Goal: Information Seeking & Learning: Learn about a topic

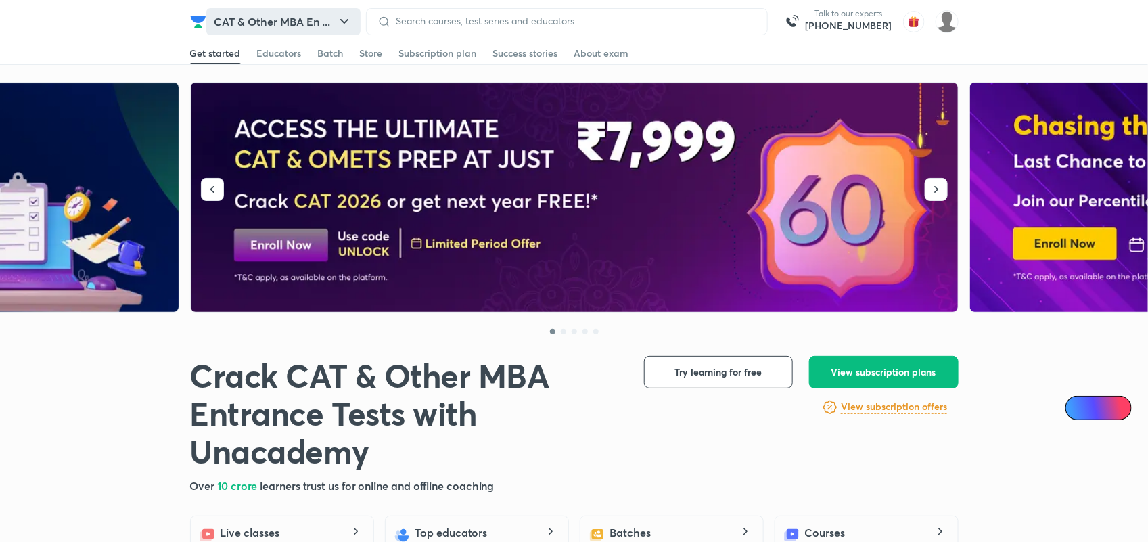
click at [296, 14] on button "CAT & Other MBA En ..." at bounding box center [283, 21] width 154 height 27
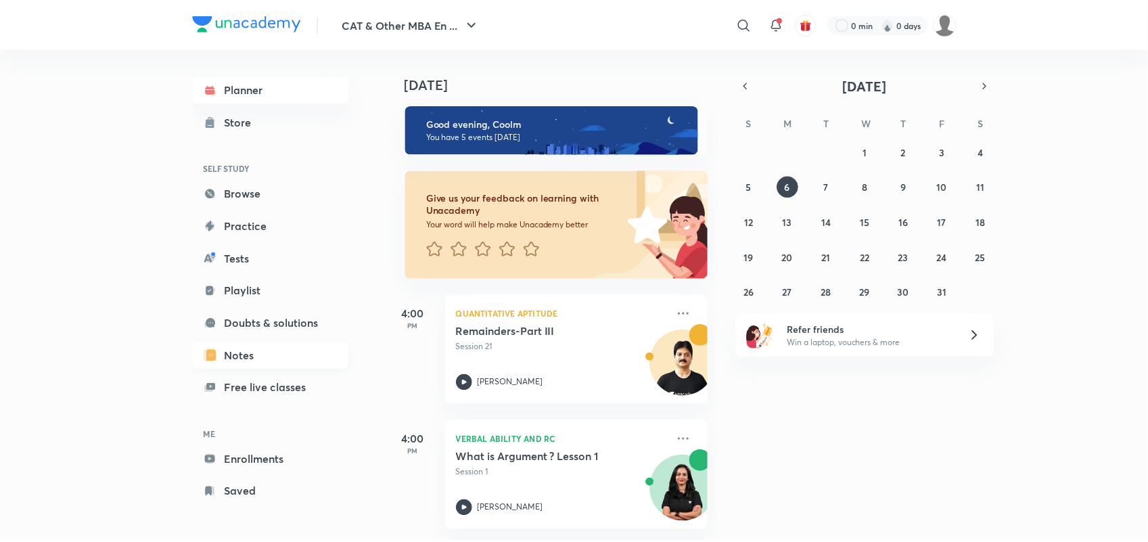
scroll to position [1, 0]
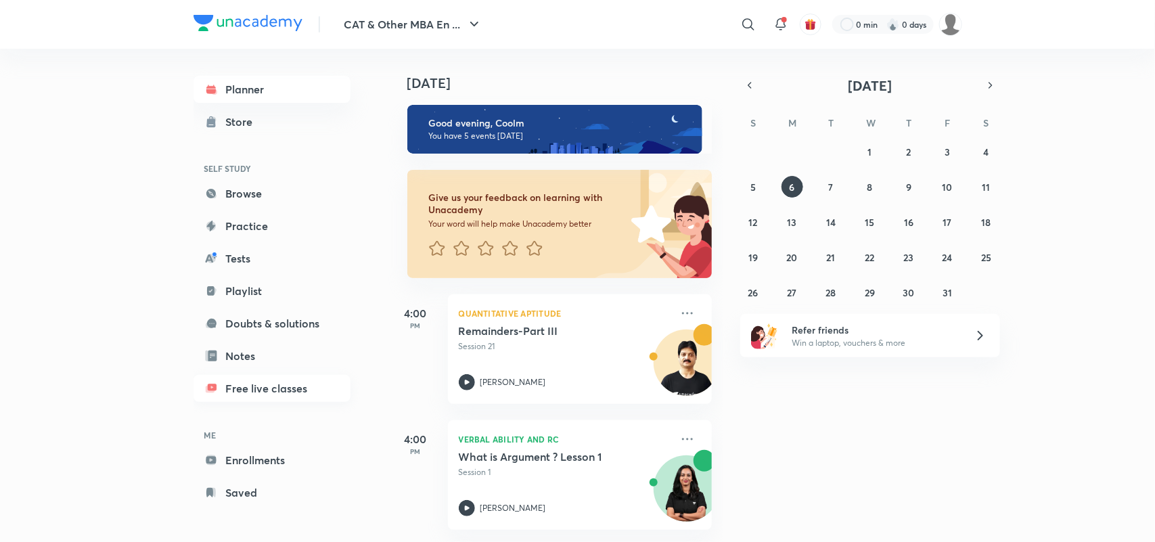
click at [271, 386] on link "Free live classes" at bounding box center [271, 388] width 157 height 27
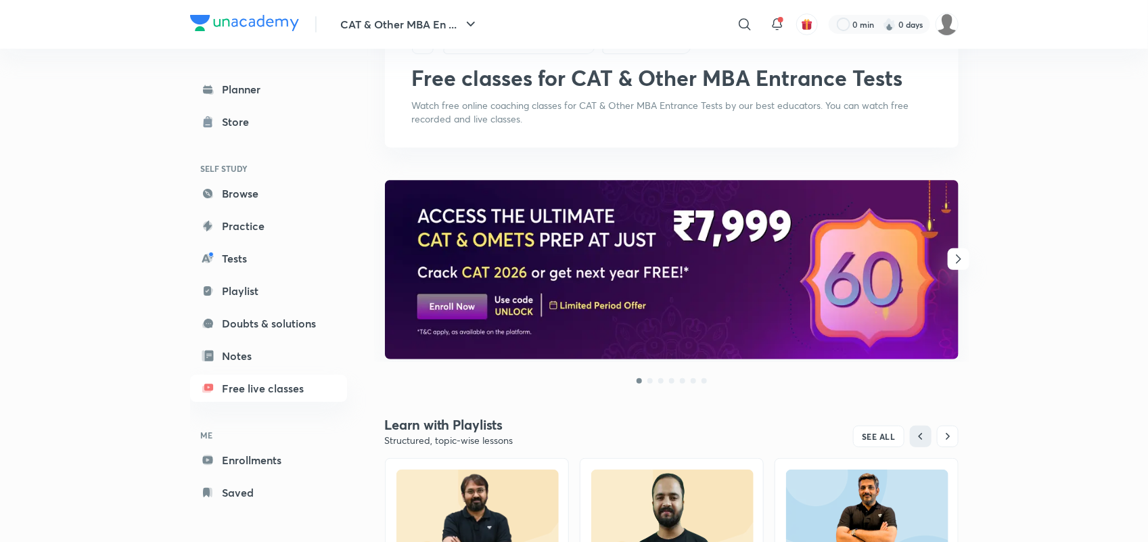
scroll to position [66, 0]
click at [955, 252] on icon "button" at bounding box center [958, 258] width 16 height 16
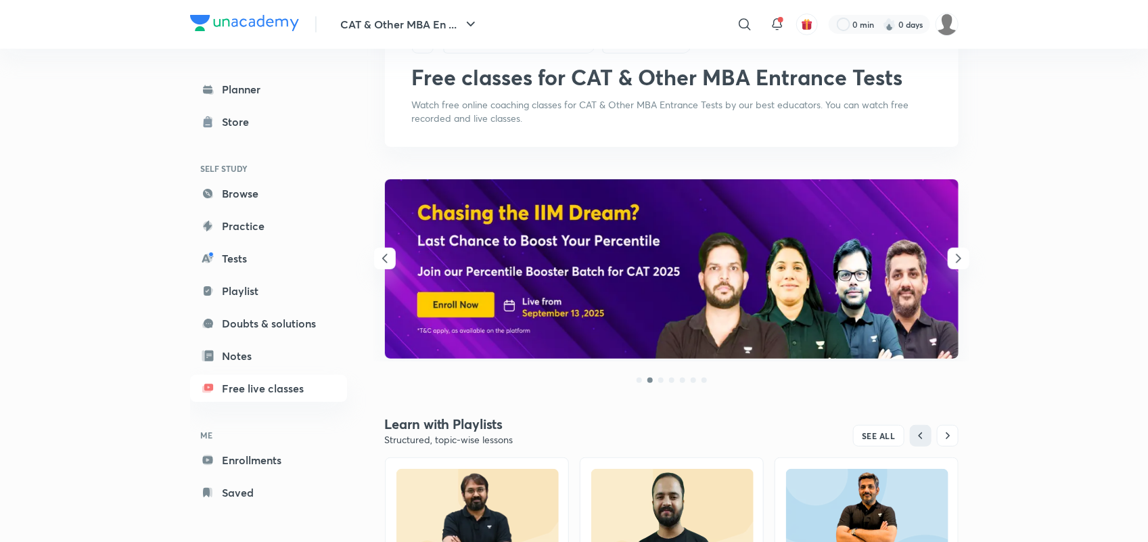
click at [389, 254] on icon "button" at bounding box center [385, 258] width 16 height 16
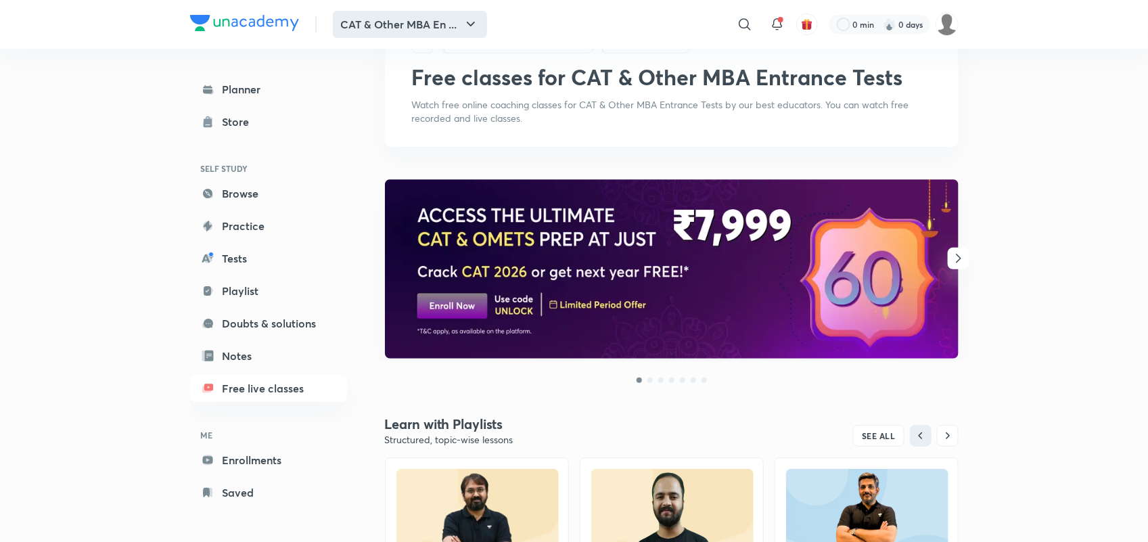
click at [390, 19] on button "CAT & Other MBA En ..." at bounding box center [410, 24] width 154 height 27
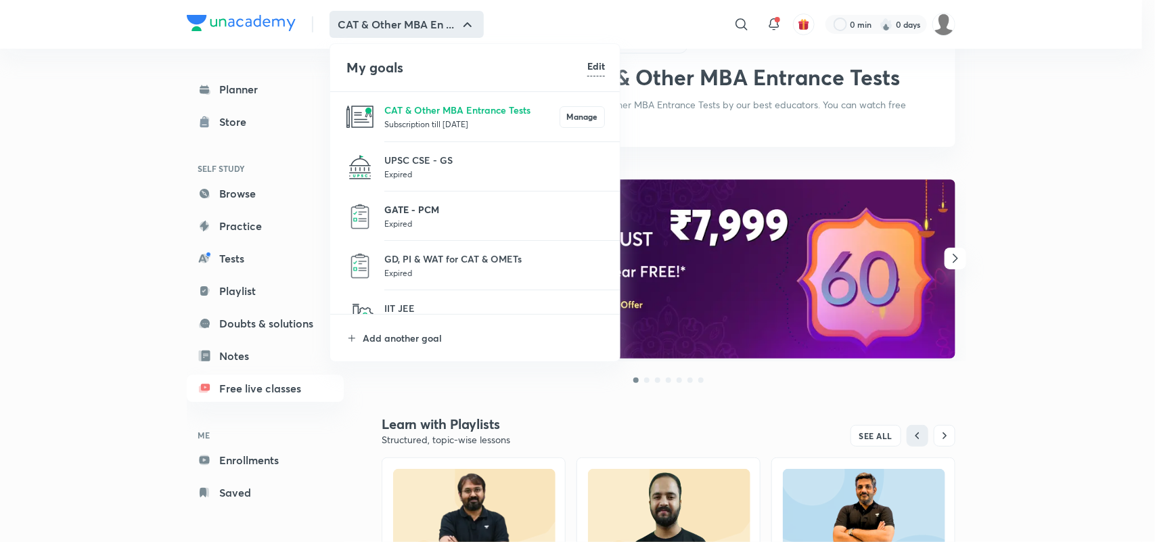
click at [420, 205] on p "GATE - PCM" at bounding box center [494, 209] width 221 height 14
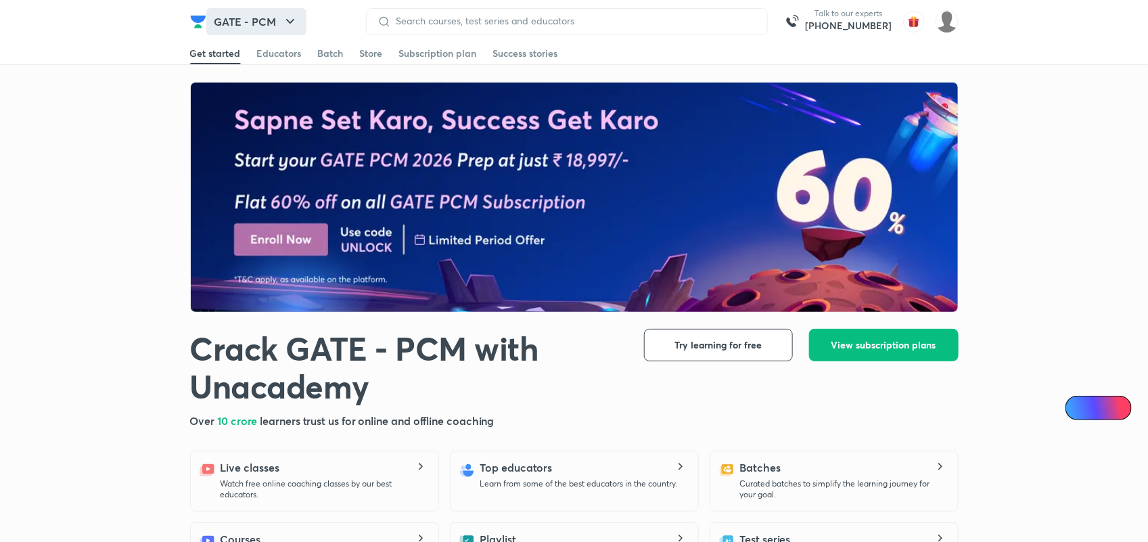
click at [298, 21] on icon "button" at bounding box center [290, 22] width 16 height 16
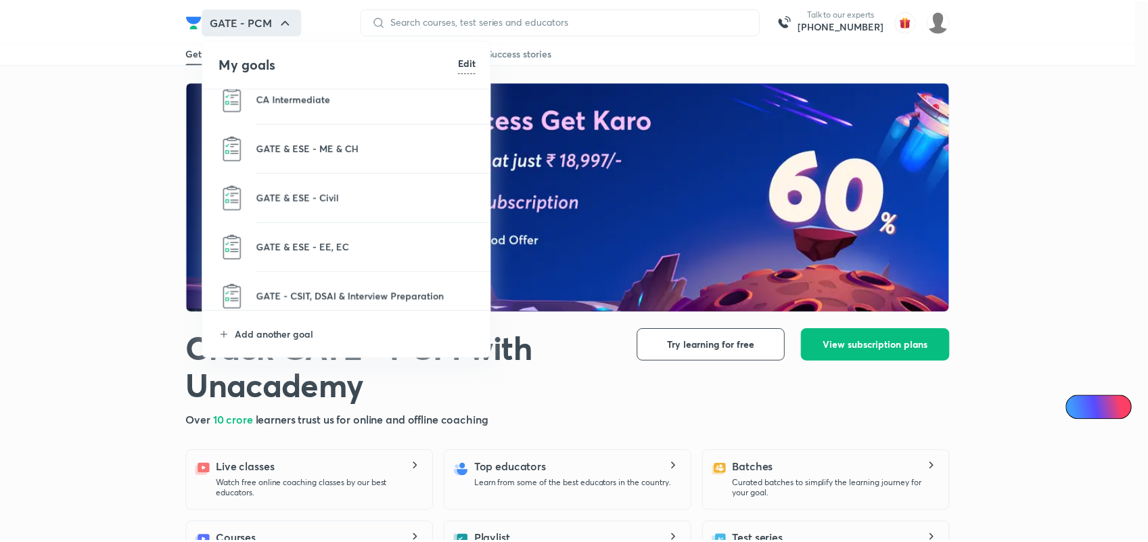
scroll to position [609, 0]
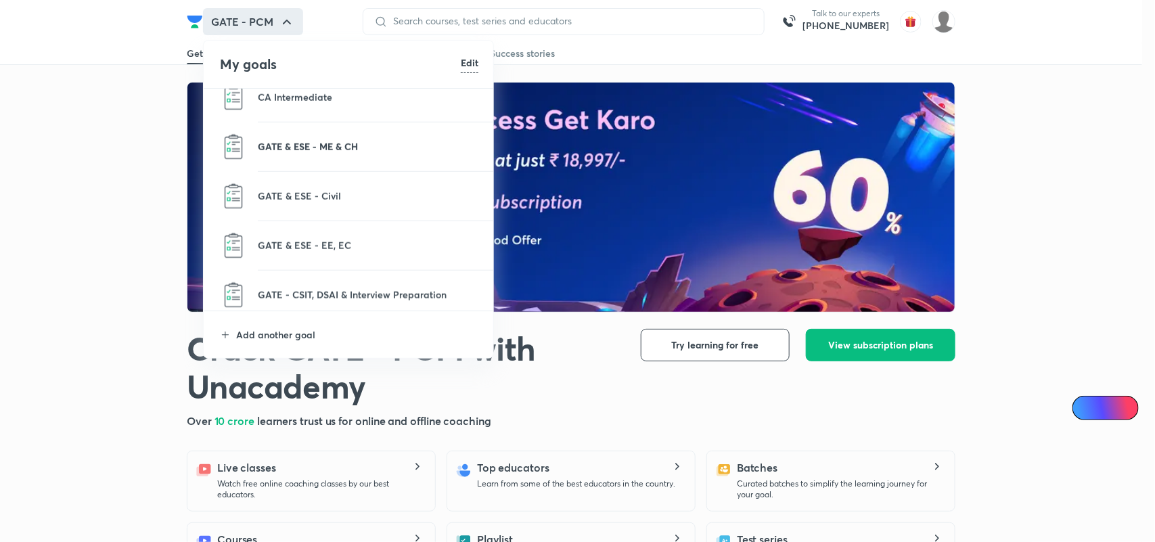
click at [331, 149] on p "GATE & ESE - ME & CH" at bounding box center [368, 146] width 221 height 14
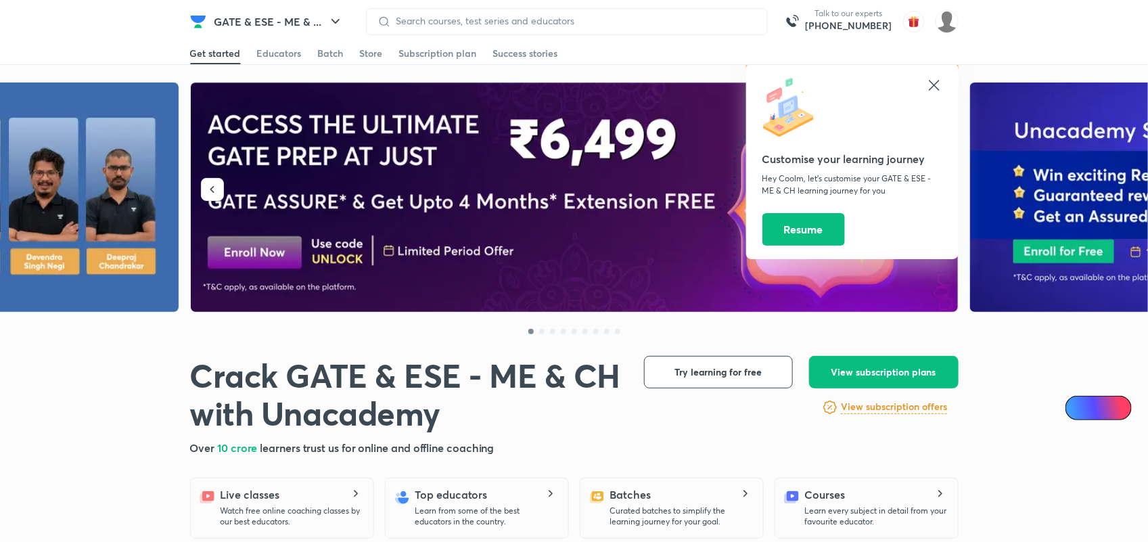
click at [932, 86] on icon at bounding box center [934, 85] width 10 height 10
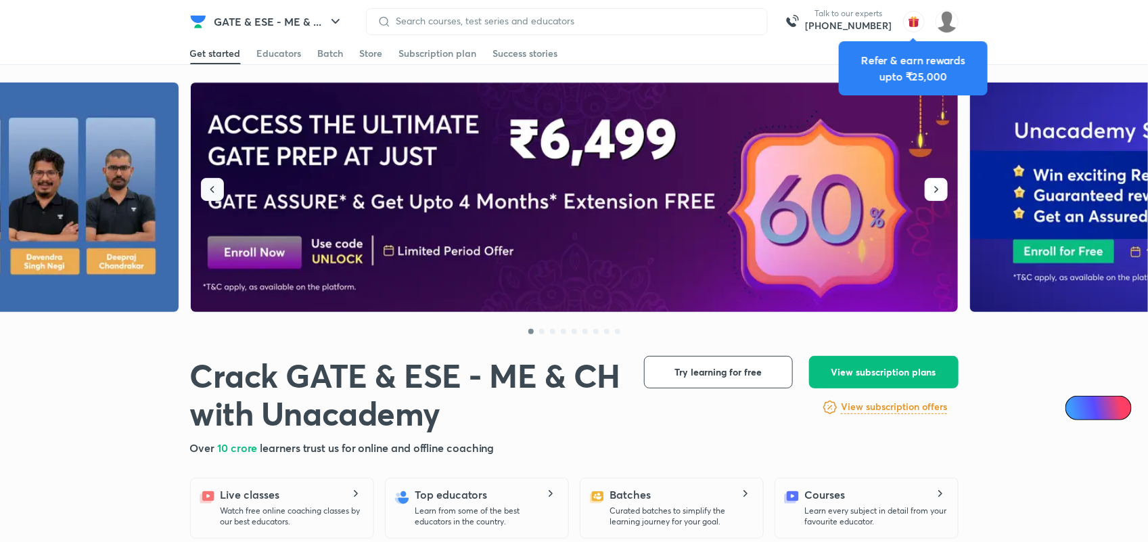
click at [210, 188] on icon "button" at bounding box center [213, 190] width 14 height 14
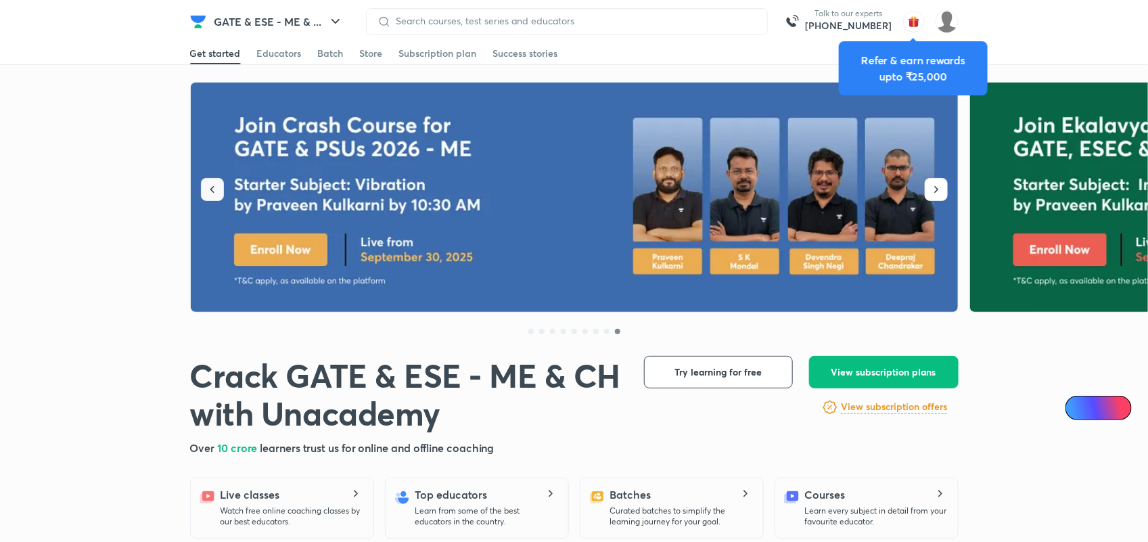
click at [210, 188] on icon "button" at bounding box center [213, 190] width 14 height 14
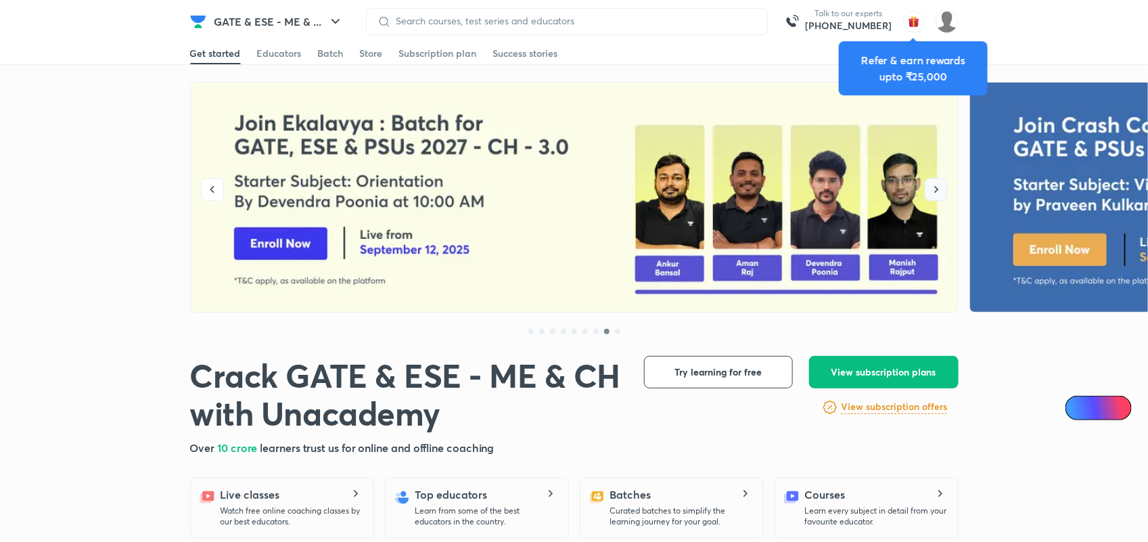
click at [934, 190] on icon "button" at bounding box center [937, 190] width 14 height 14
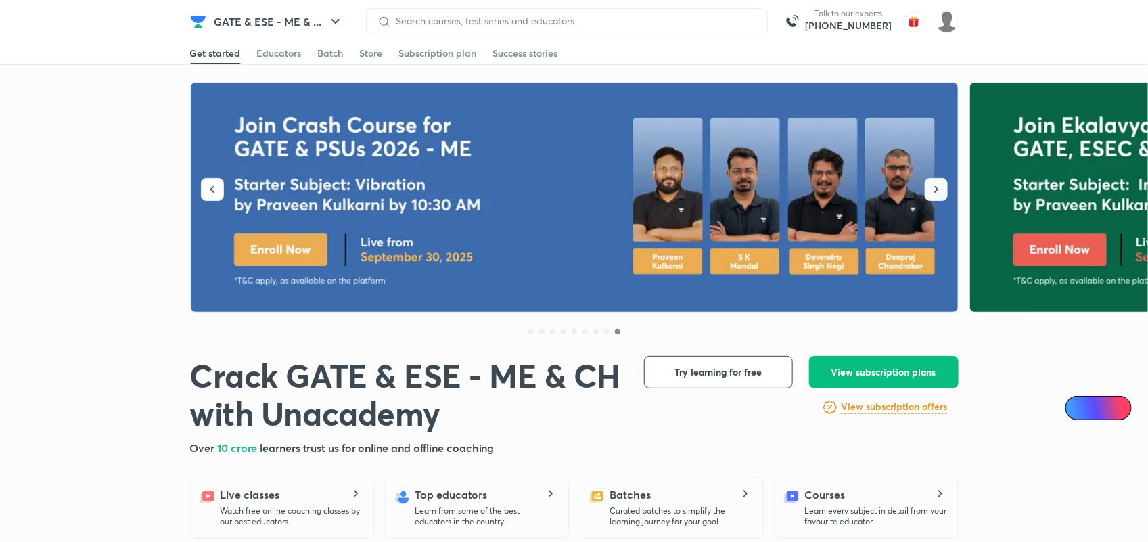
click at [934, 190] on icon "button" at bounding box center [937, 190] width 14 height 14
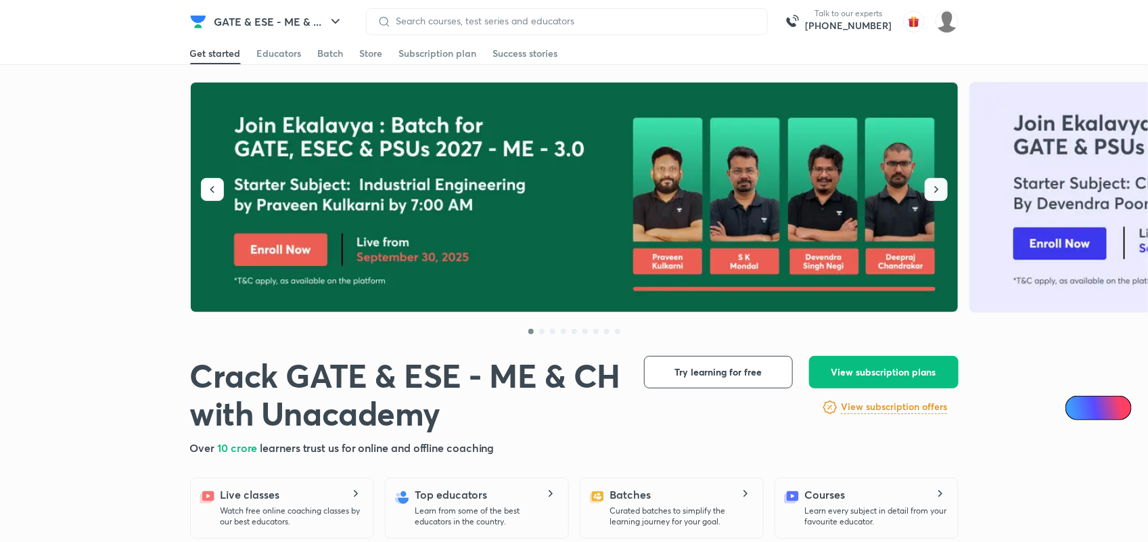
click at [934, 190] on icon "button" at bounding box center [937, 190] width 14 height 14
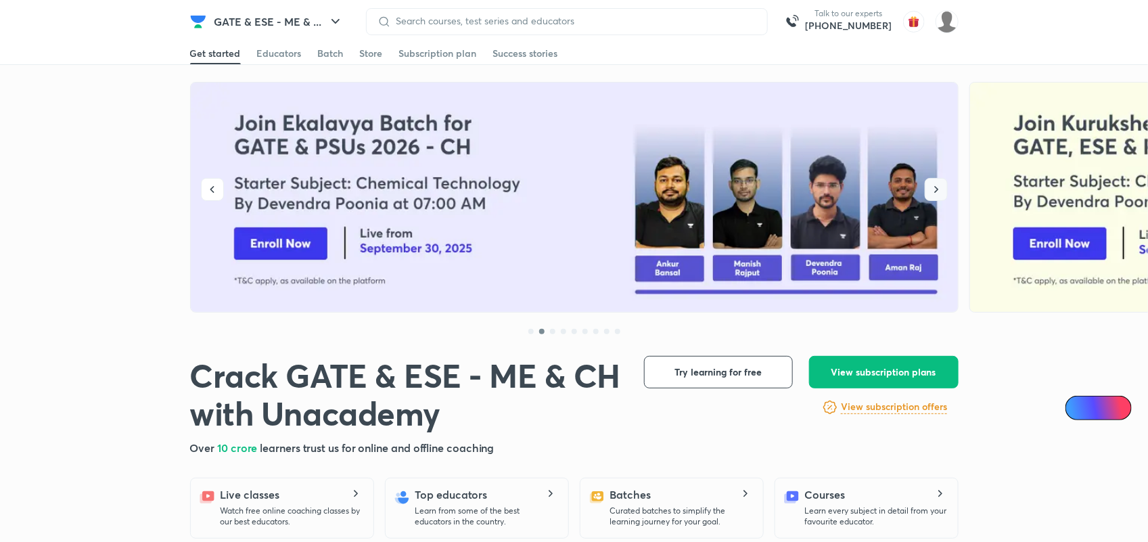
click at [934, 190] on icon "button" at bounding box center [937, 190] width 14 height 14
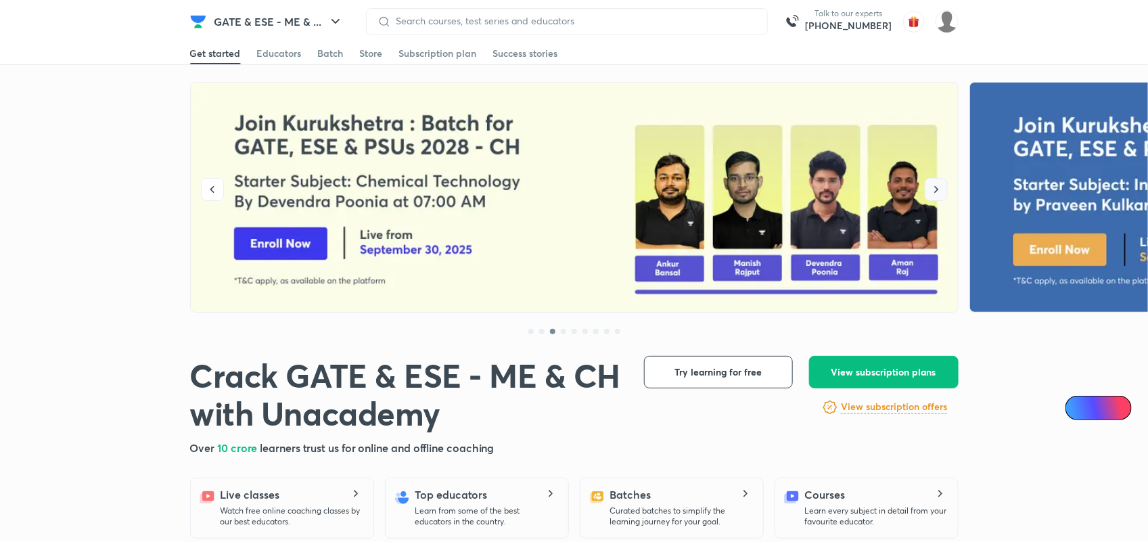
click at [934, 190] on icon "button" at bounding box center [937, 190] width 14 height 14
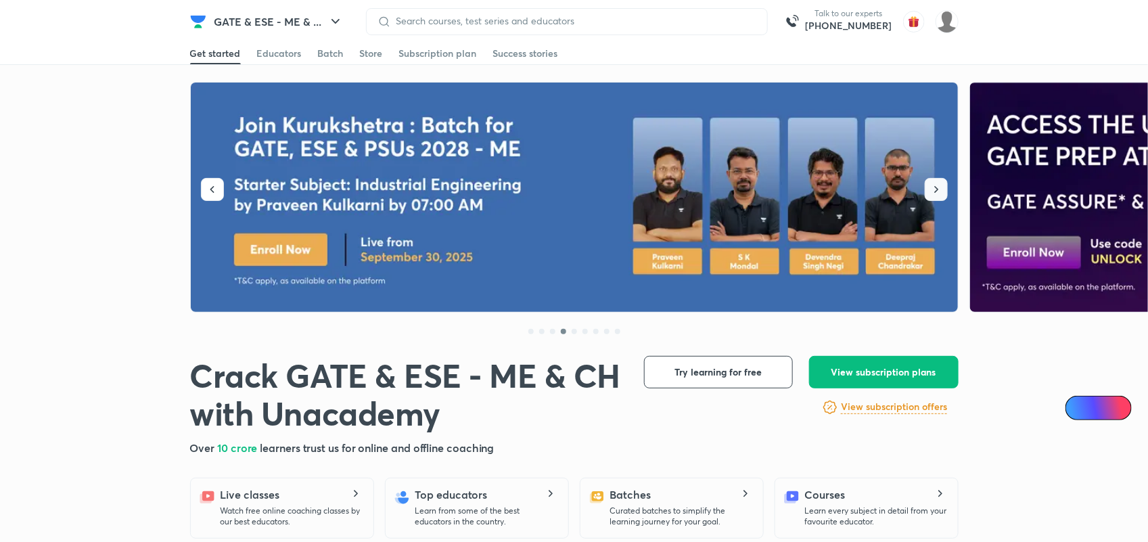
click at [934, 190] on icon "button" at bounding box center [937, 190] width 14 height 14
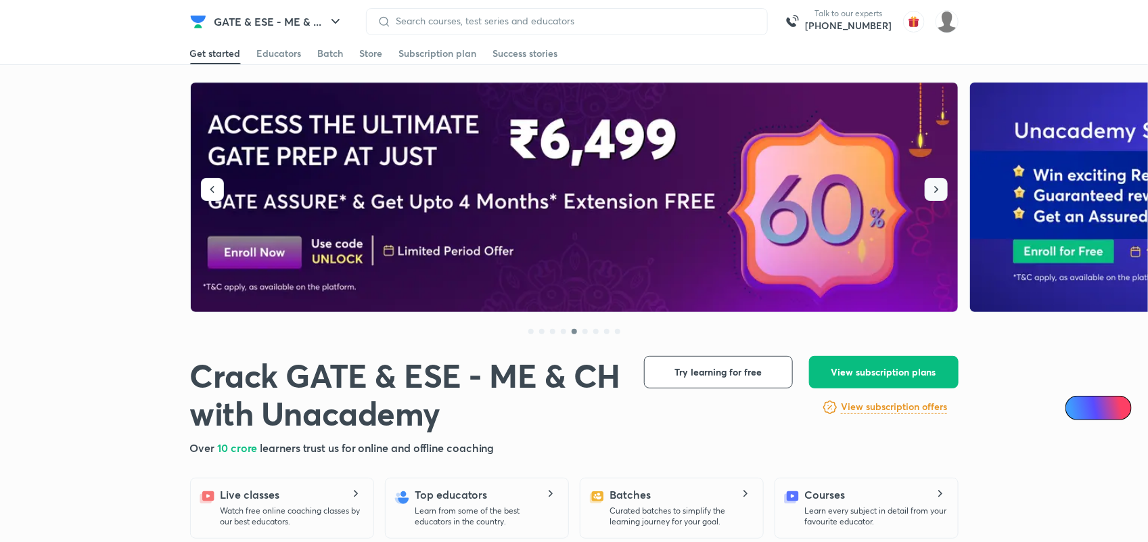
click at [934, 190] on icon "button" at bounding box center [937, 190] width 14 height 14
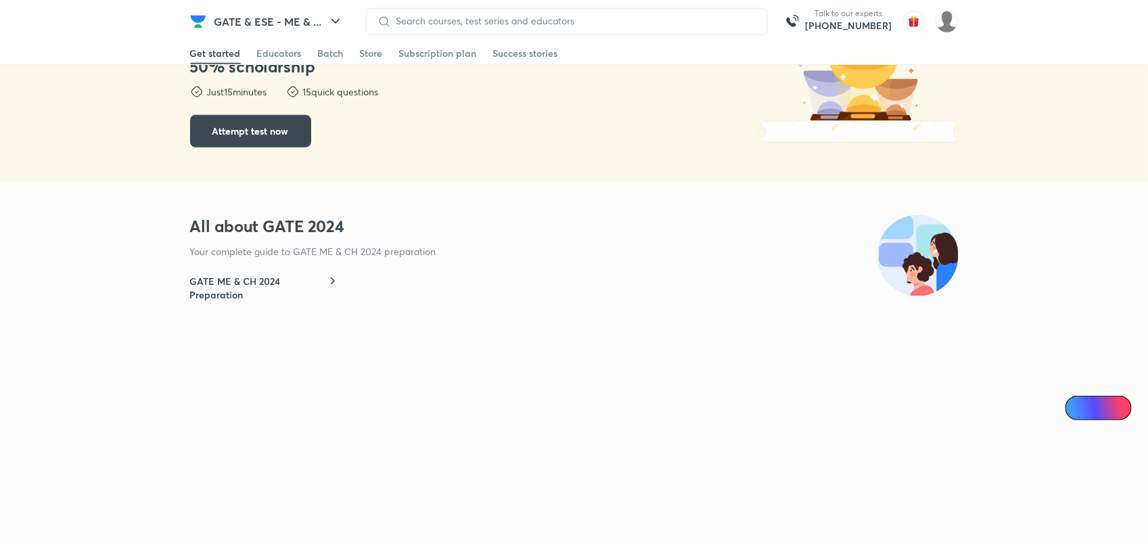
scroll to position [856, 0]
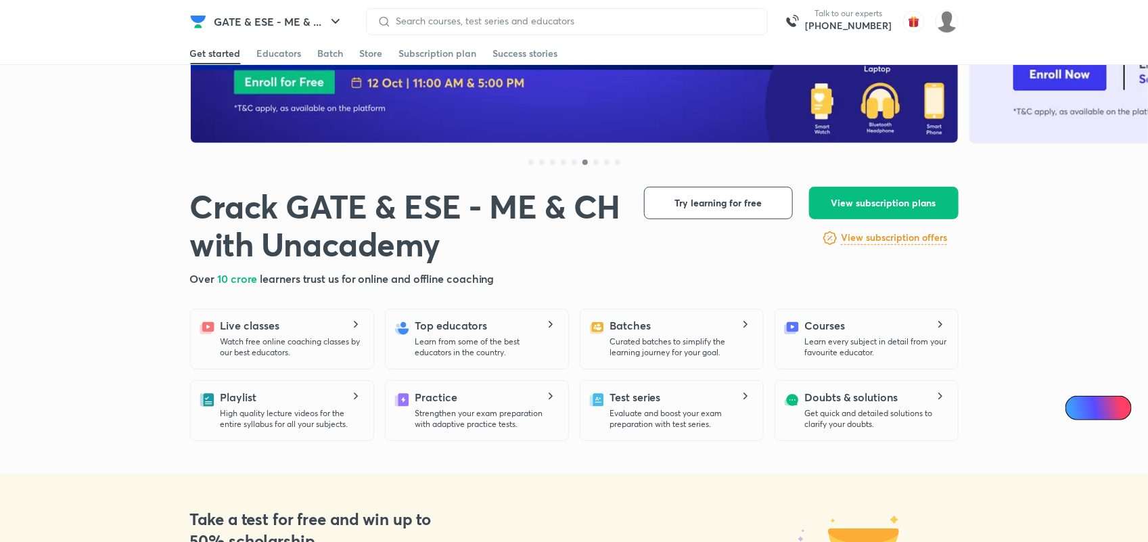
click at [222, 56] on div "Get started" at bounding box center [215, 54] width 51 height 14
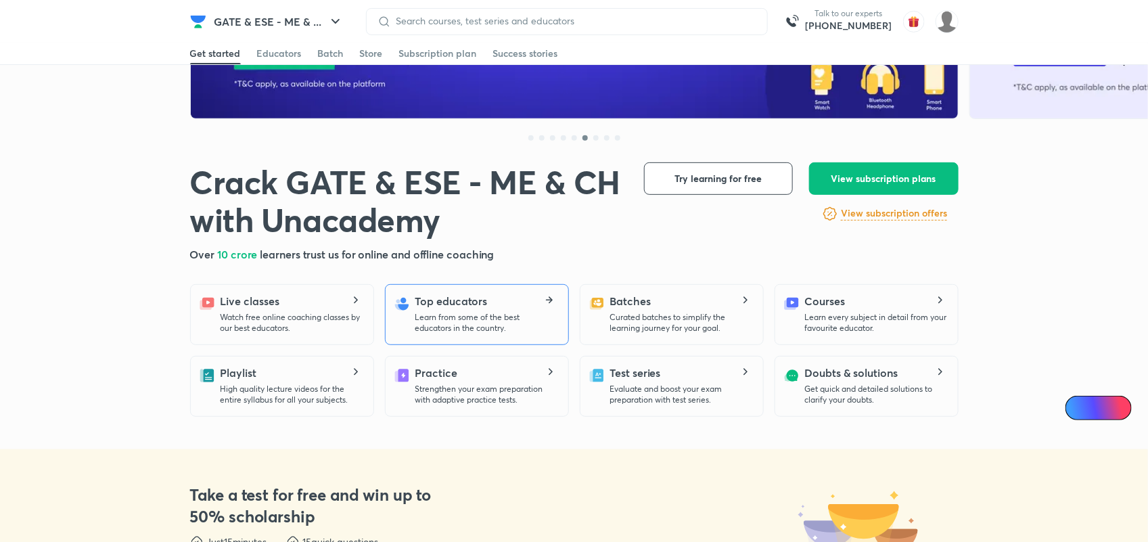
scroll to position [194, 0]
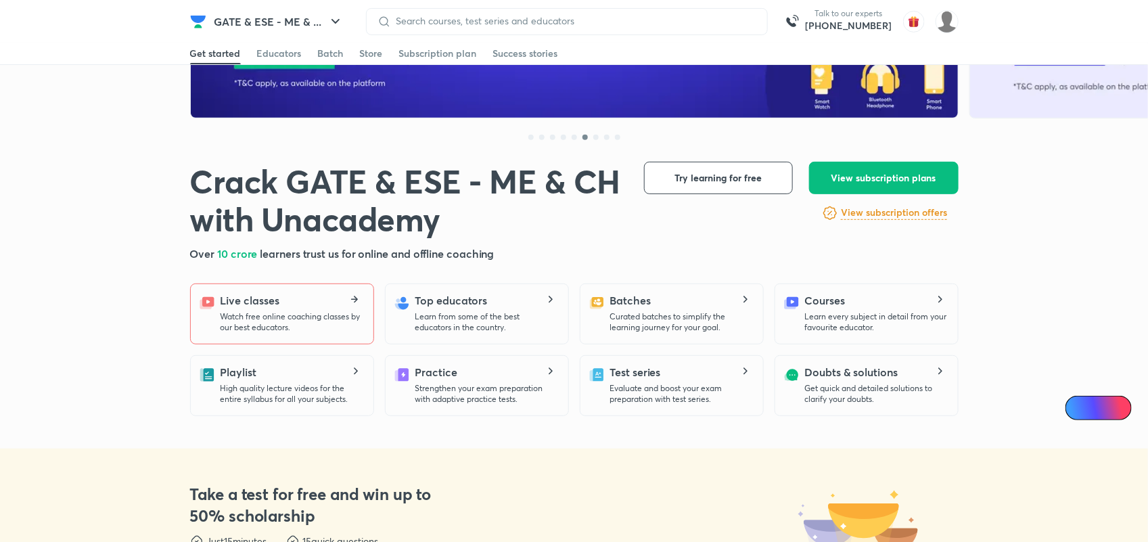
click at [301, 319] on p "Watch free online coaching classes by our best educators." at bounding box center [292, 322] width 142 height 22
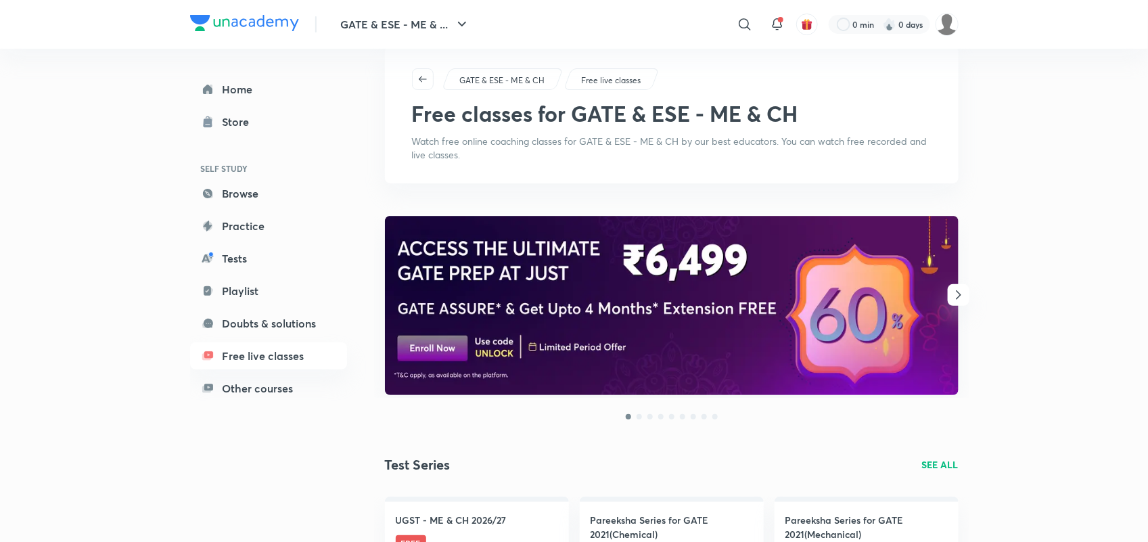
scroll to position [28, 0]
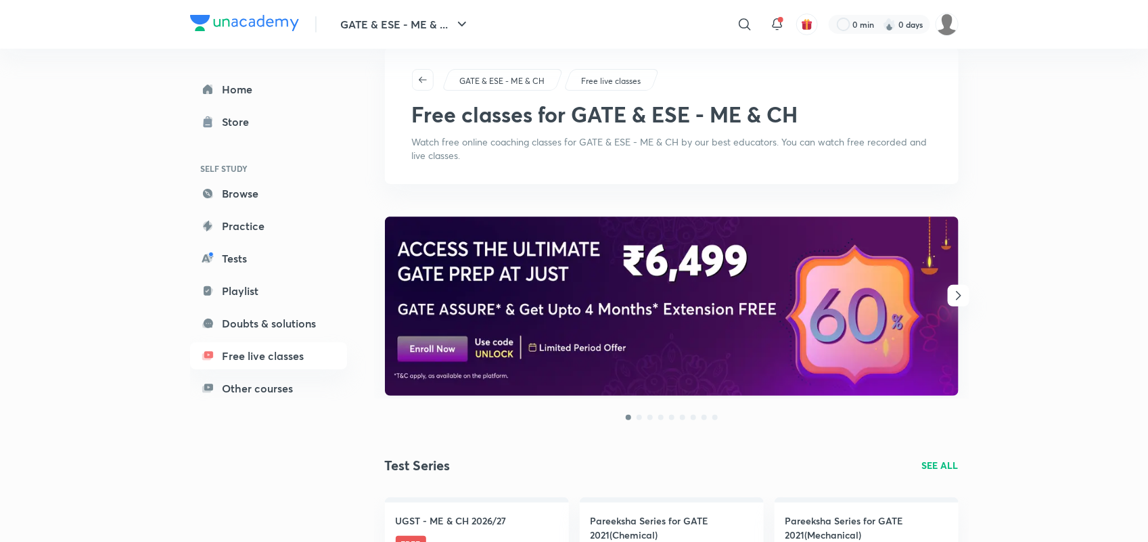
click at [958, 296] on icon "button" at bounding box center [958, 296] width 16 height 16
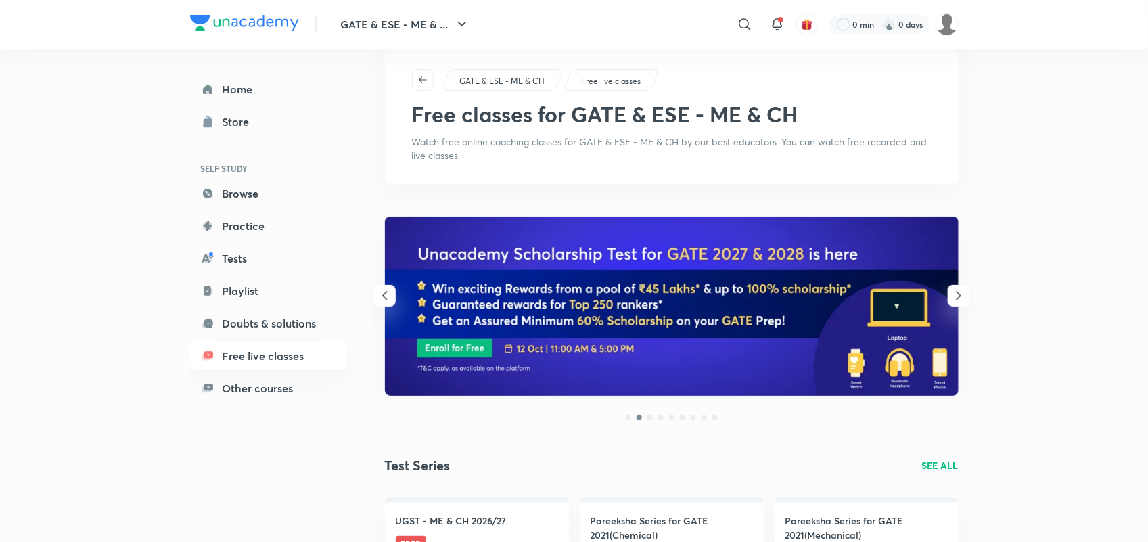
click at [958, 296] on icon "button" at bounding box center [958, 296] width 16 height 16
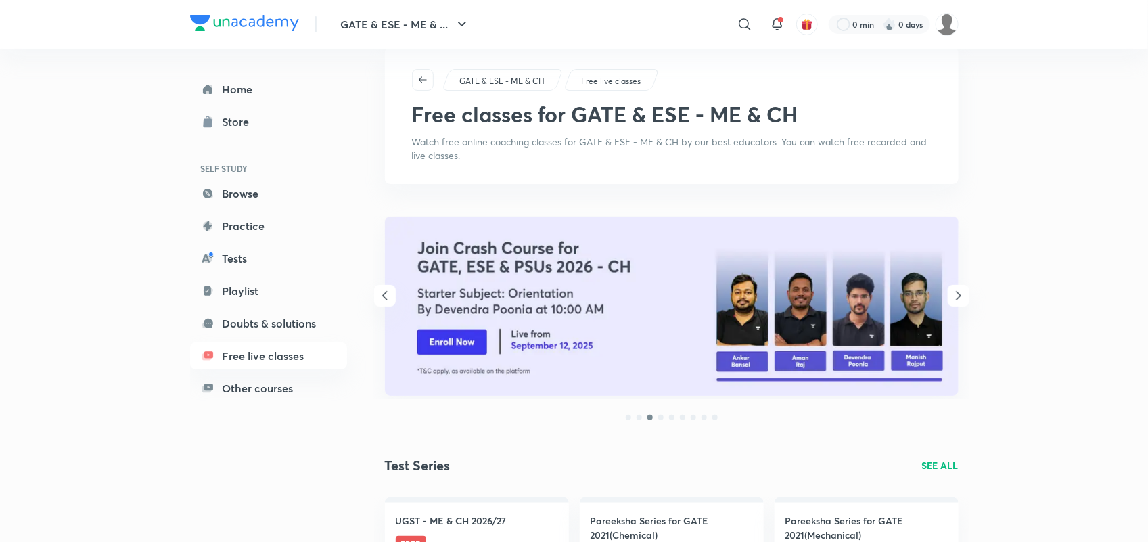
click at [958, 296] on icon "button" at bounding box center [958, 296] width 16 height 16
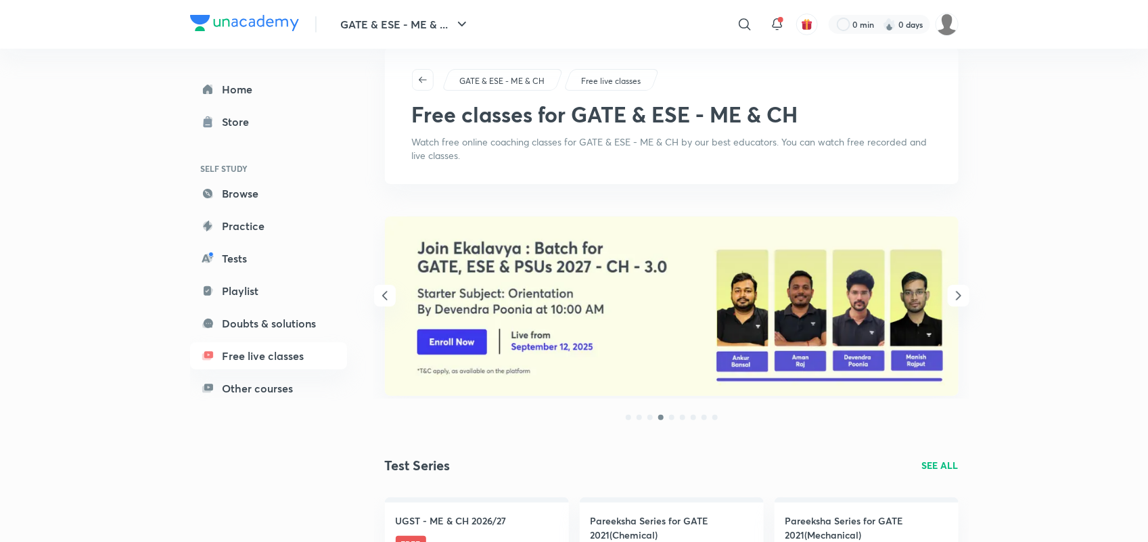
click at [958, 296] on icon "button" at bounding box center [958, 296] width 16 height 16
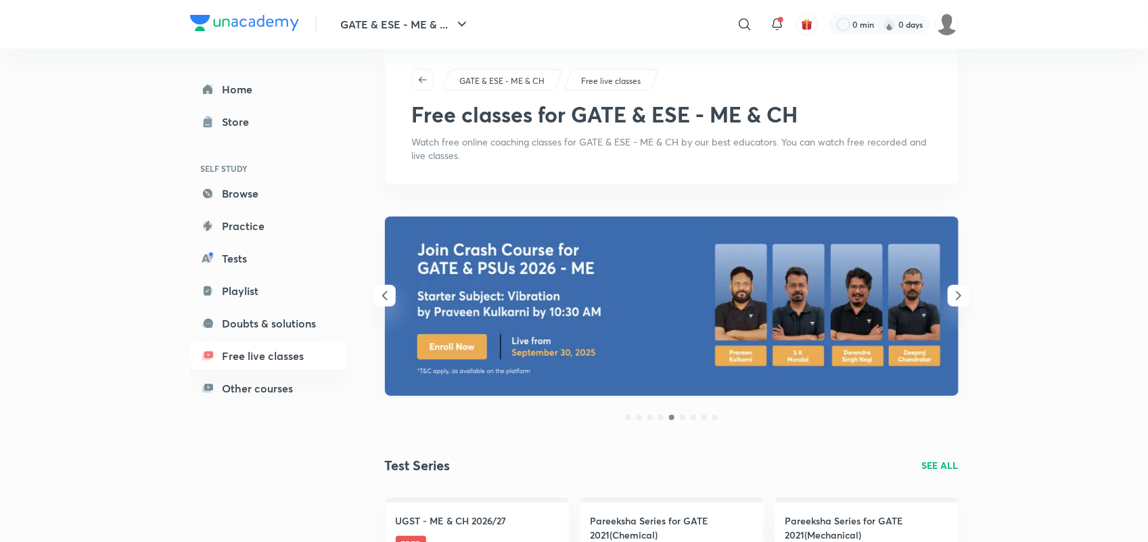
click at [958, 296] on icon "button" at bounding box center [958, 296] width 16 height 16
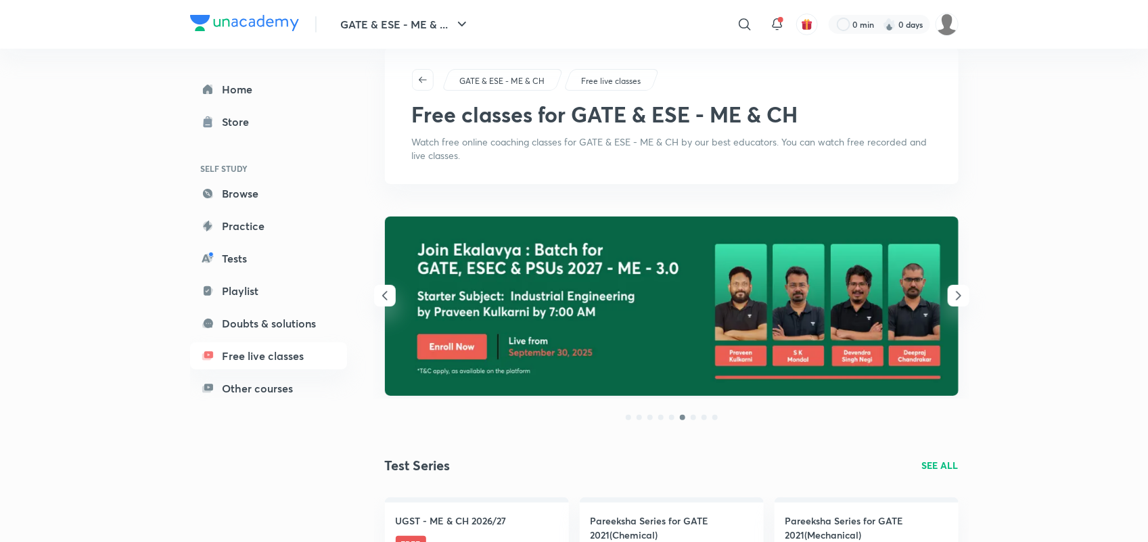
click at [958, 296] on icon "button" at bounding box center [958, 296] width 16 height 16
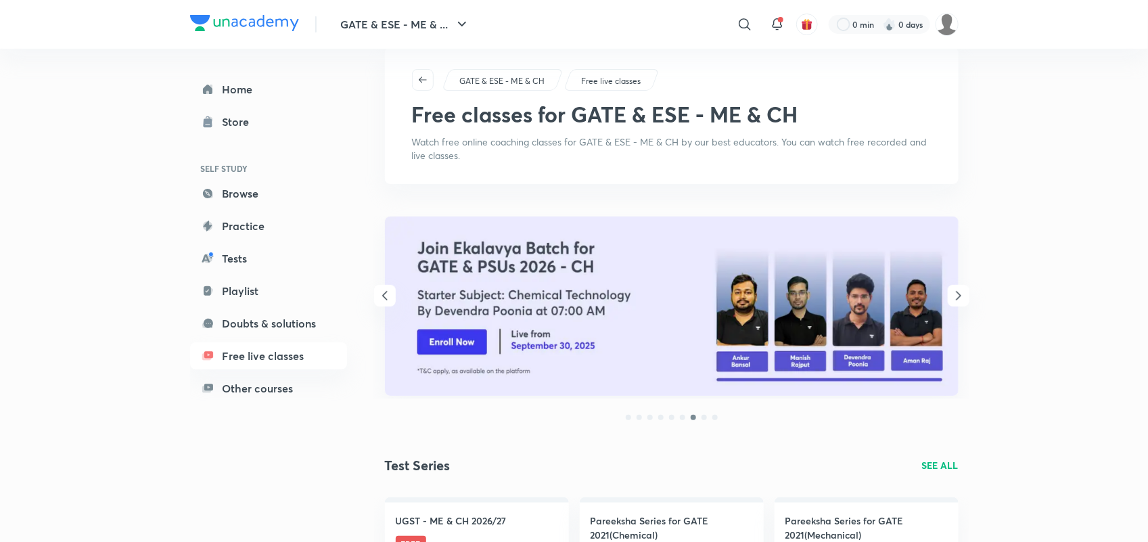
click at [958, 296] on icon "button" at bounding box center [958, 296] width 16 height 16
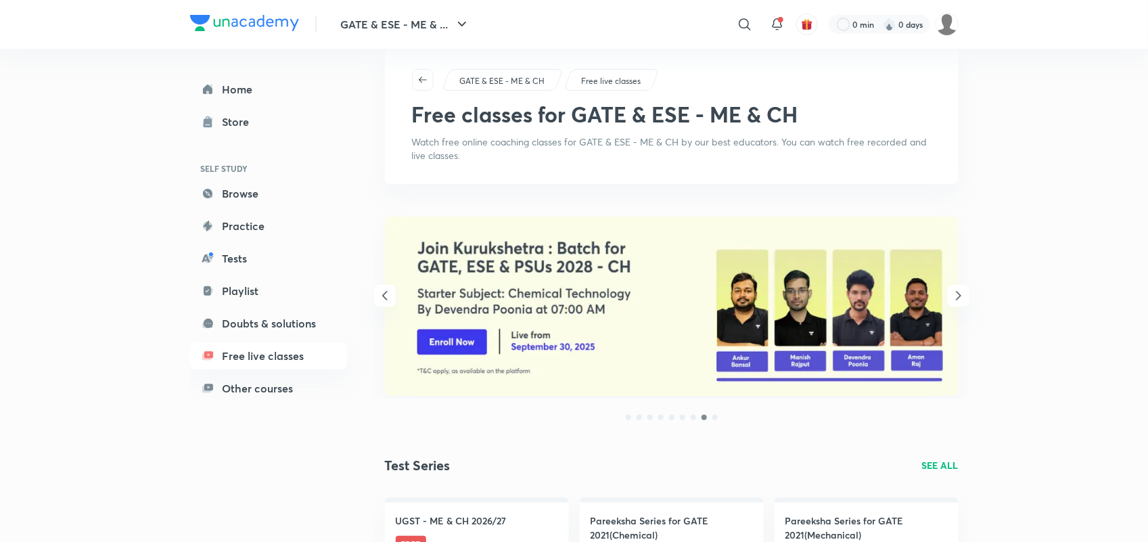
click at [958, 296] on icon "button" at bounding box center [958, 296] width 16 height 16
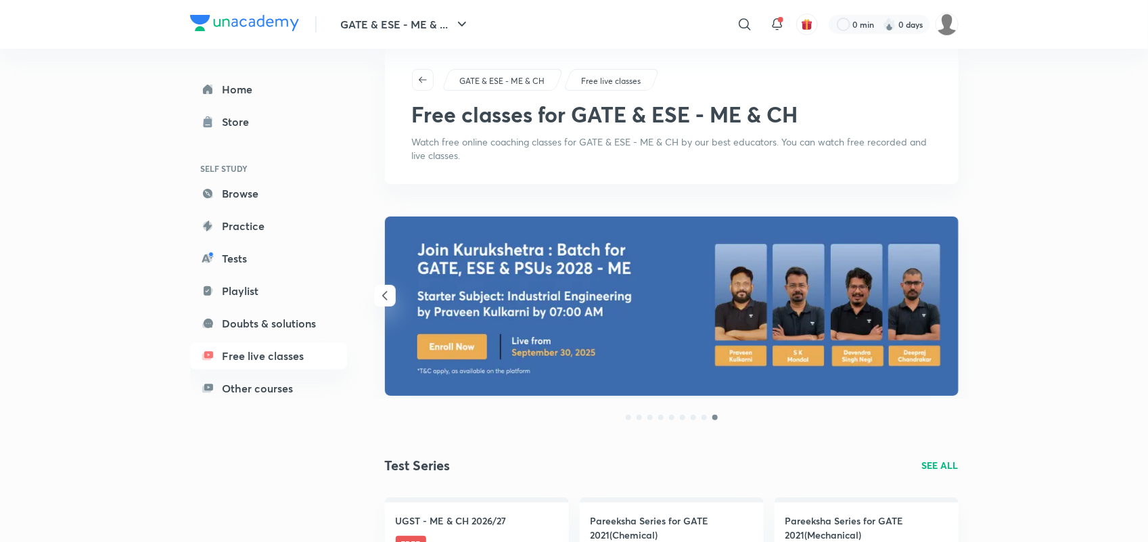
click at [958, 296] on div at bounding box center [672, 306] width 574 height 181
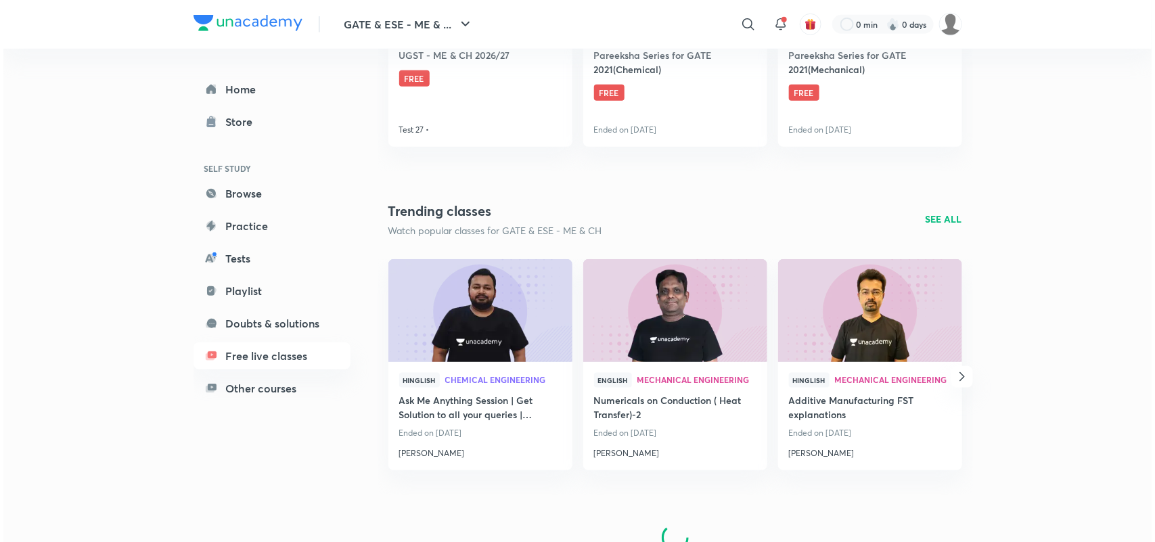
scroll to position [0, 0]
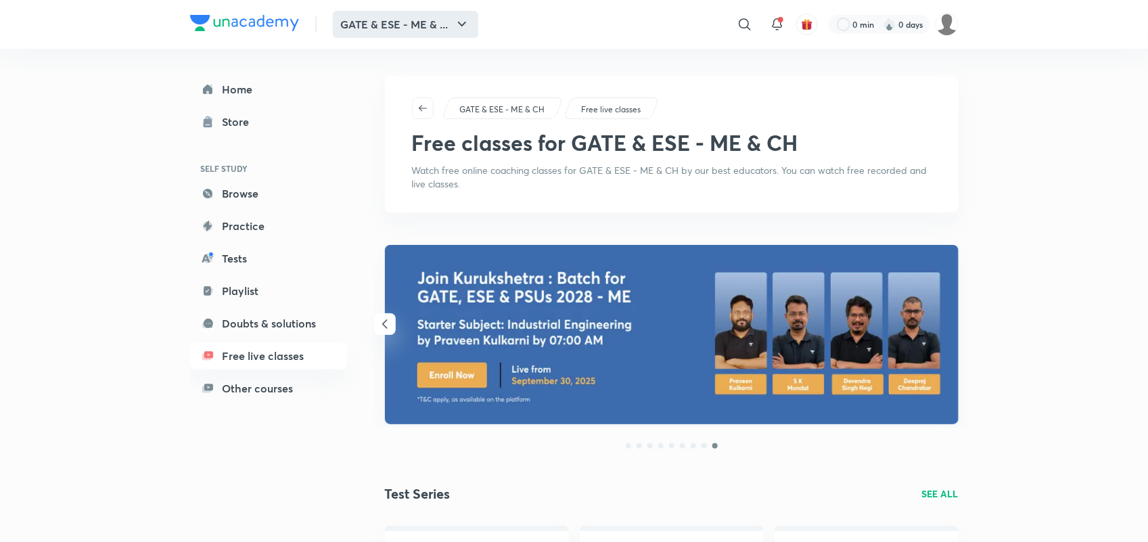
click at [420, 16] on button "GATE & ESE - ME & ..." at bounding box center [405, 24] width 145 height 27
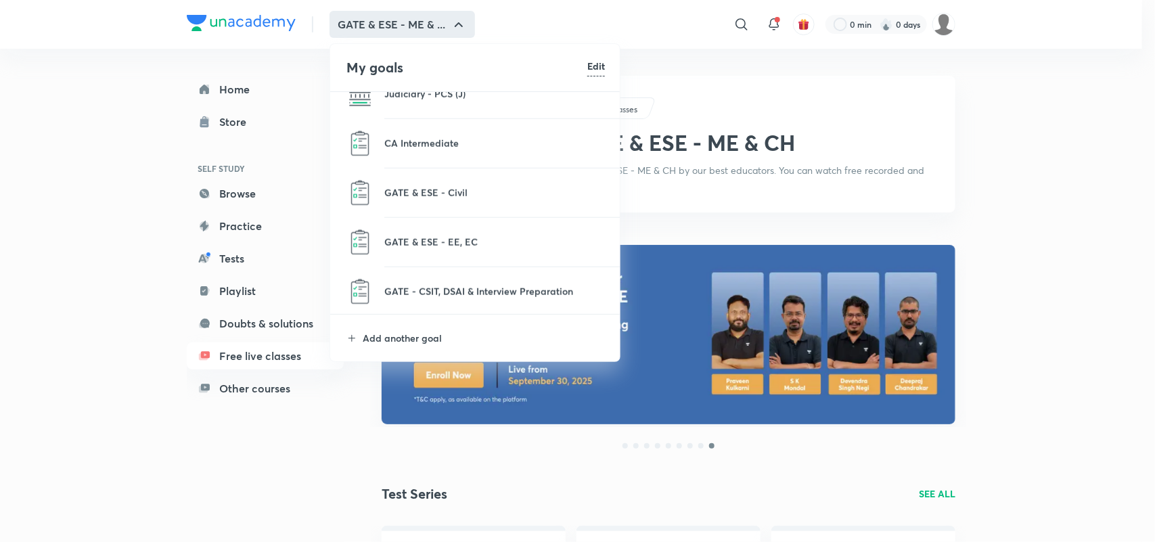
scroll to position [667, 0]
click at [438, 140] on p "GATE & ESE - Civil" at bounding box center [494, 141] width 221 height 14
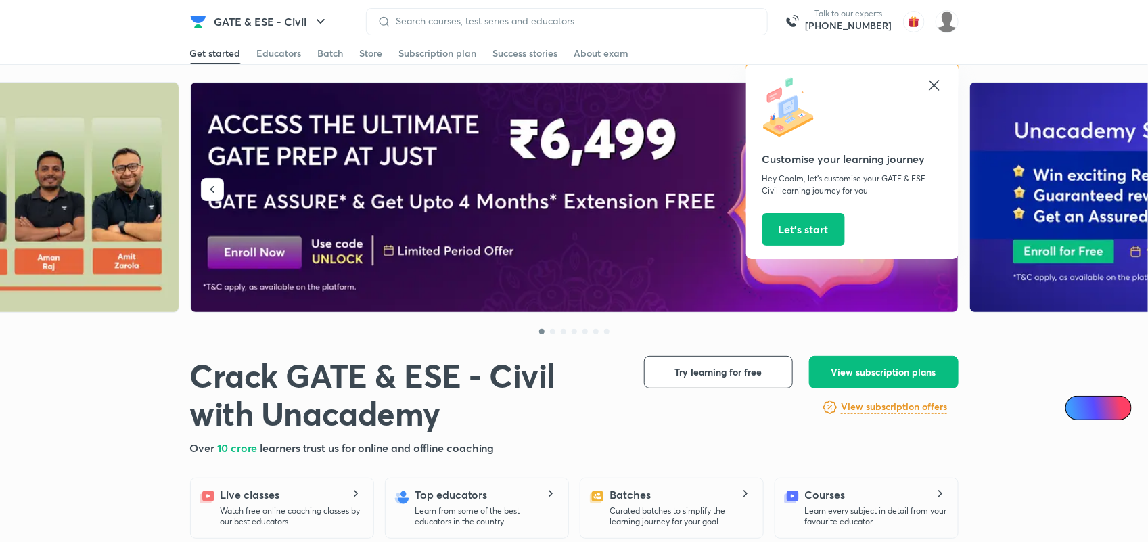
click at [934, 87] on icon at bounding box center [934, 85] width 16 height 16
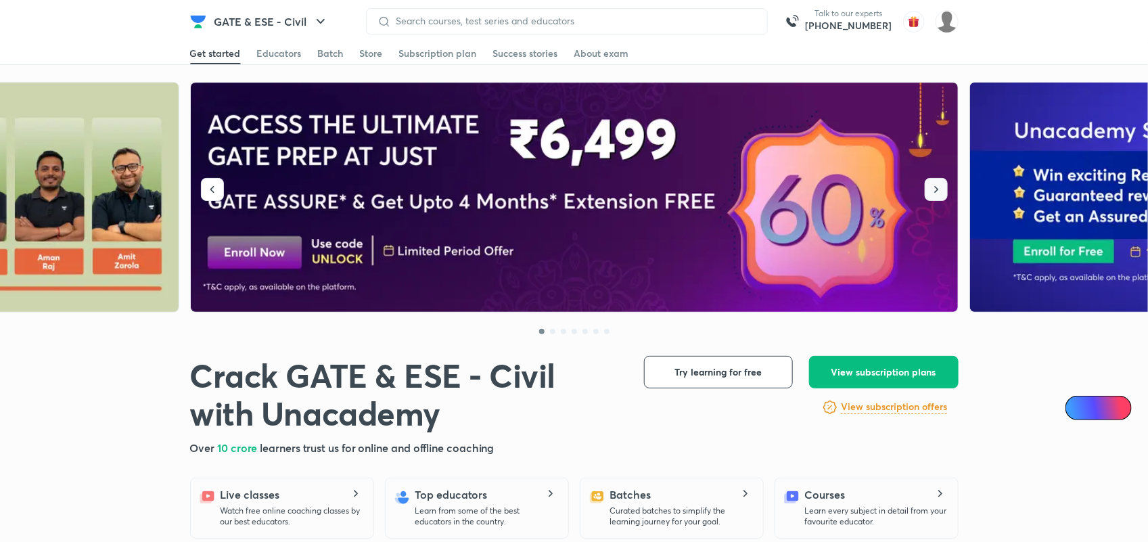
click at [935, 197] on button "button" at bounding box center [936, 189] width 23 height 23
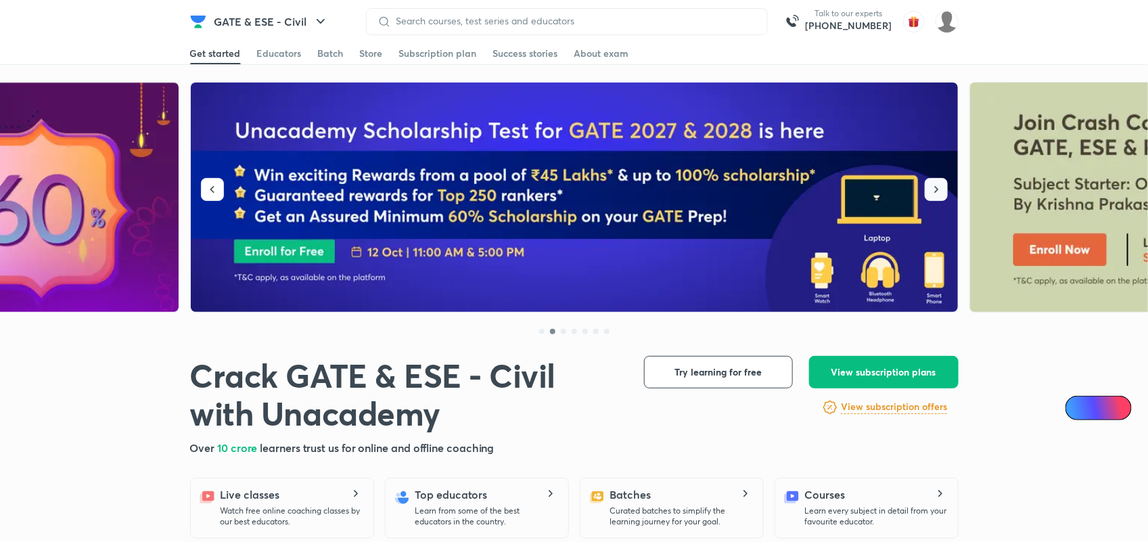
click at [935, 197] on button "button" at bounding box center [936, 189] width 23 height 23
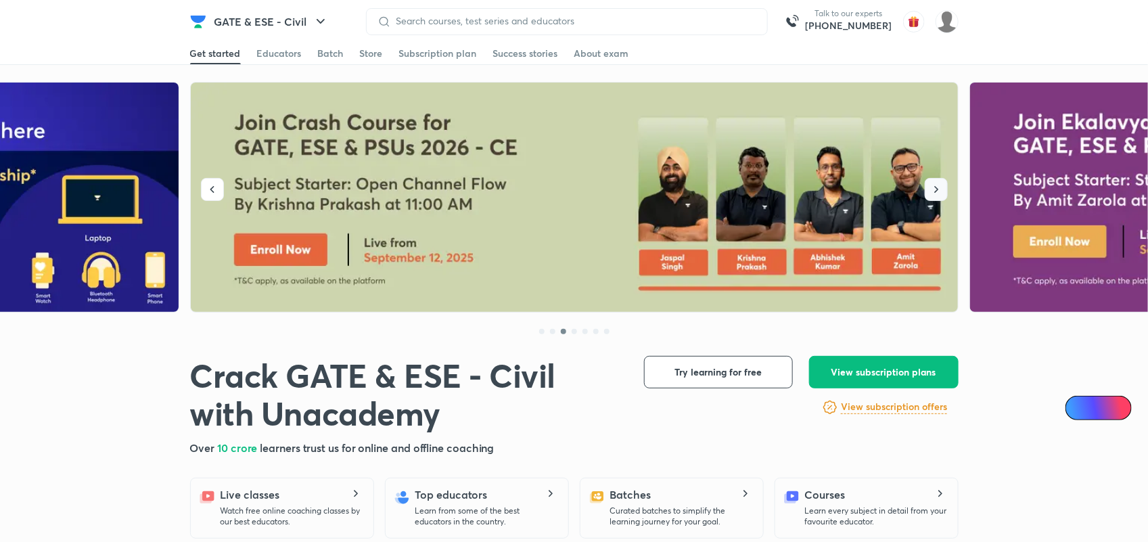
click at [935, 197] on button "button" at bounding box center [936, 189] width 23 height 23
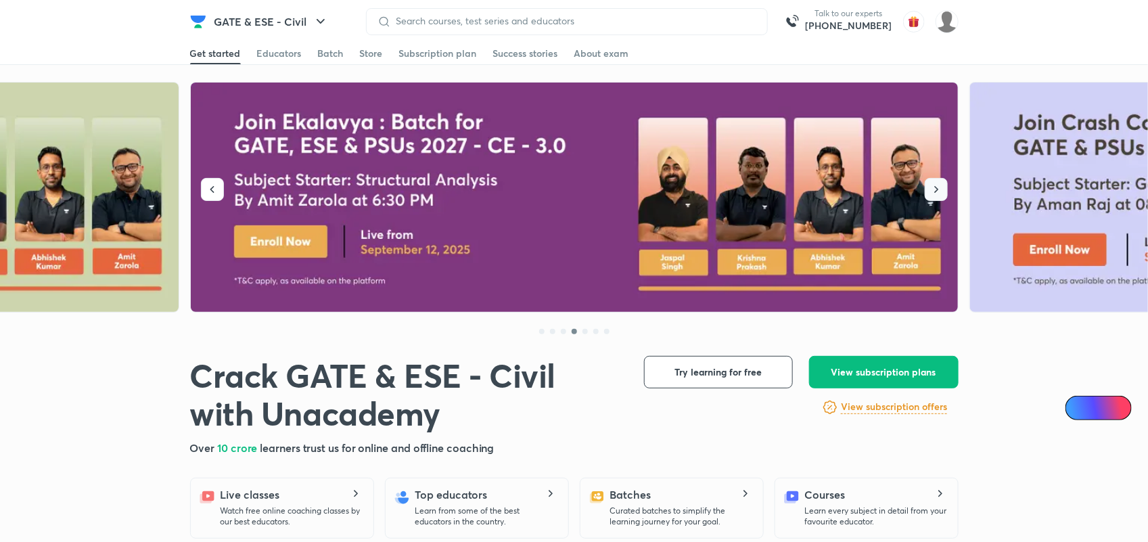
click at [935, 197] on button "button" at bounding box center [936, 189] width 23 height 23
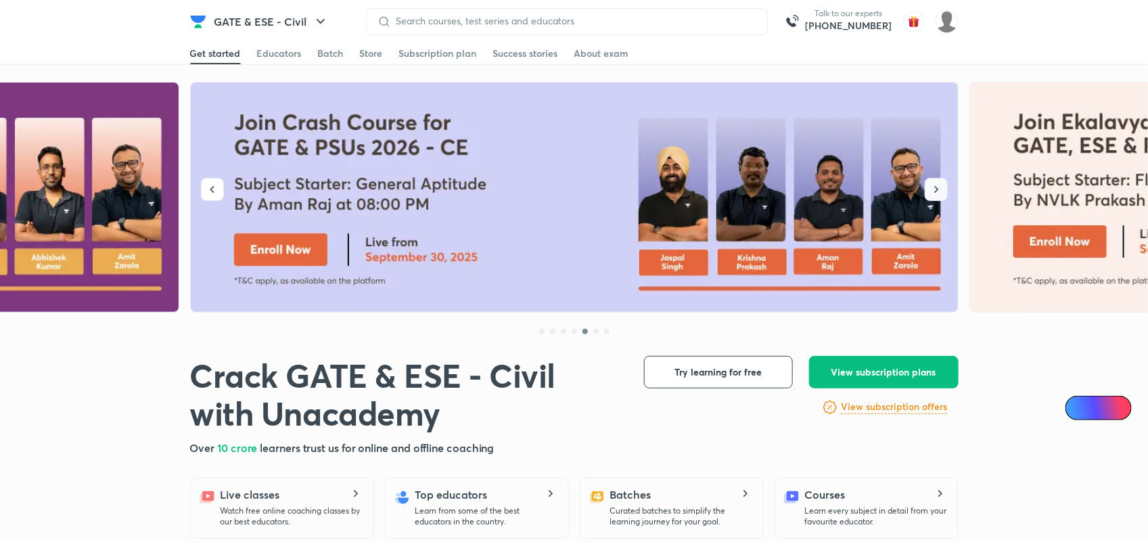
click at [935, 197] on button "button" at bounding box center [936, 189] width 23 height 23
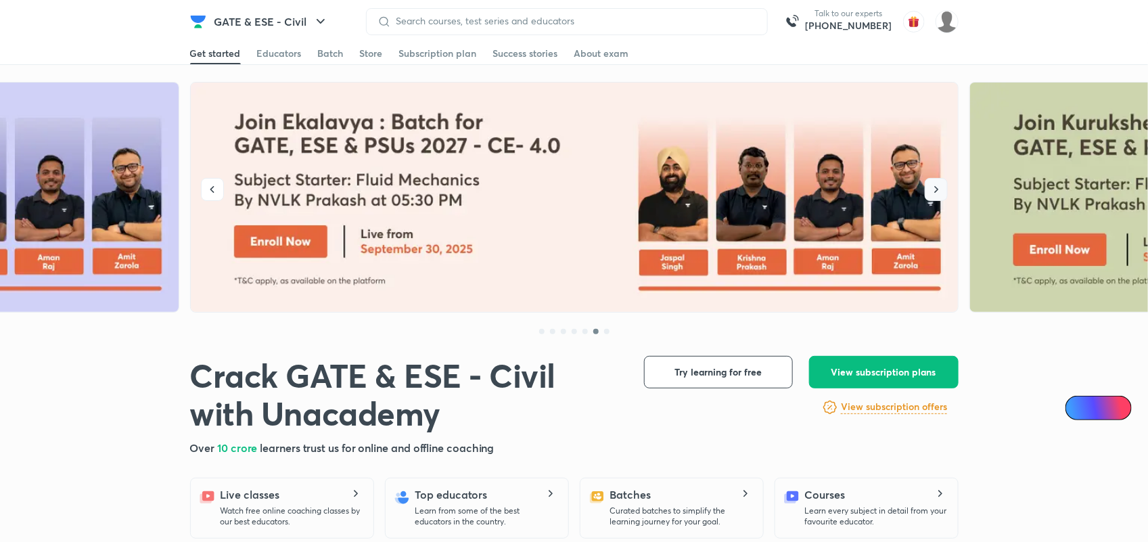
click at [935, 197] on button "button" at bounding box center [936, 189] width 23 height 23
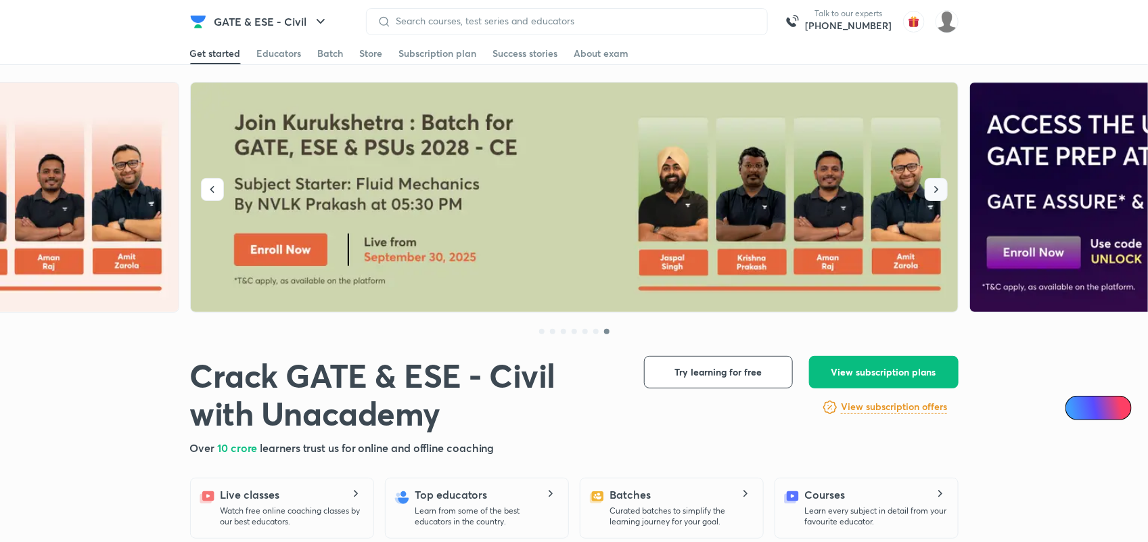
click at [935, 197] on button "button" at bounding box center [936, 189] width 23 height 23
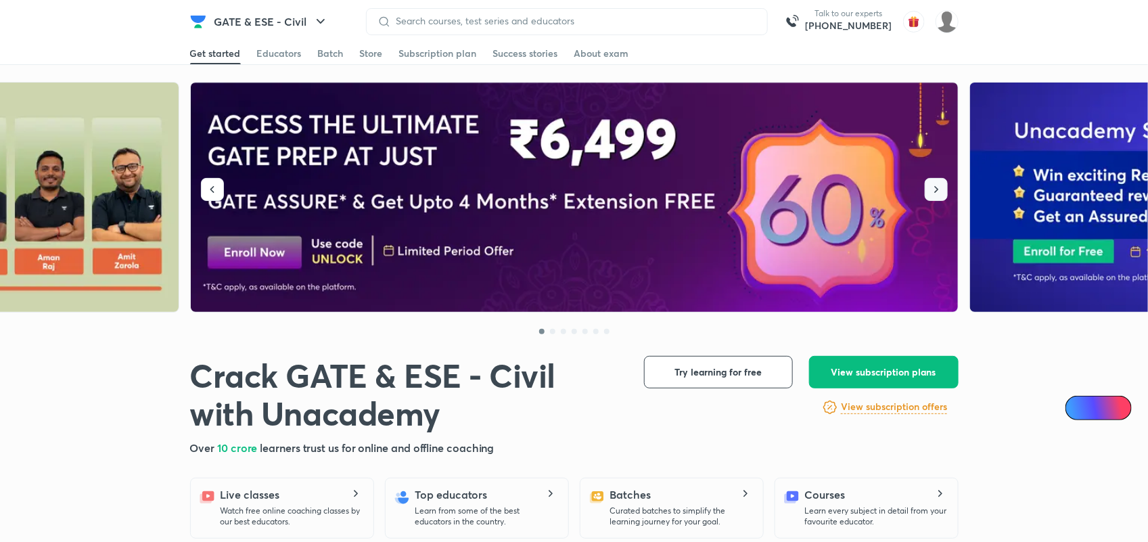
click at [935, 197] on button "button" at bounding box center [936, 189] width 23 height 23
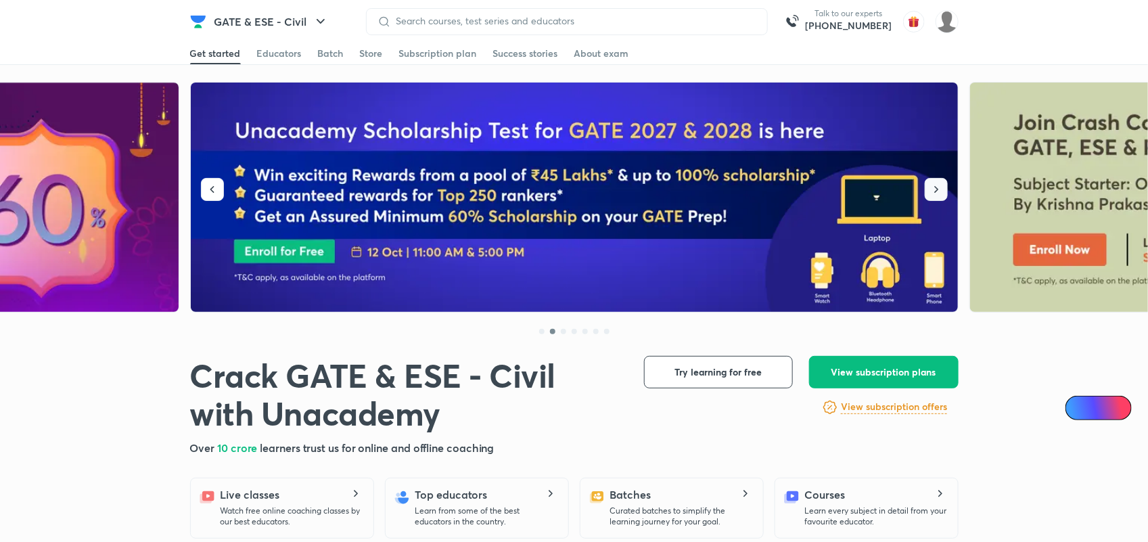
click at [935, 197] on button "button" at bounding box center [936, 189] width 23 height 23
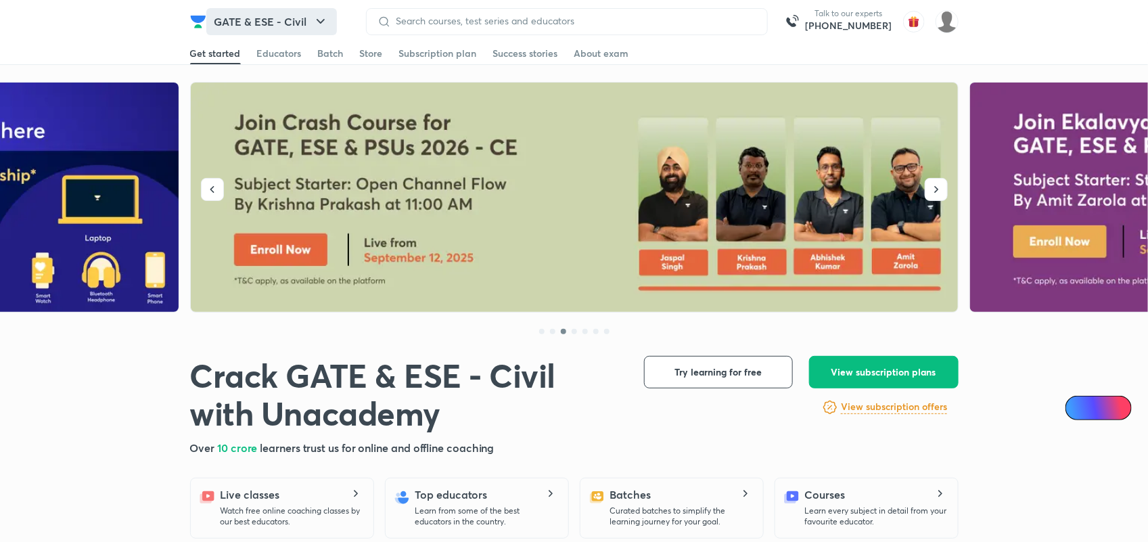
click at [293, 18] on button "GATE & ESE - Civil" at bounding box center [271, 21] width 131 height 27
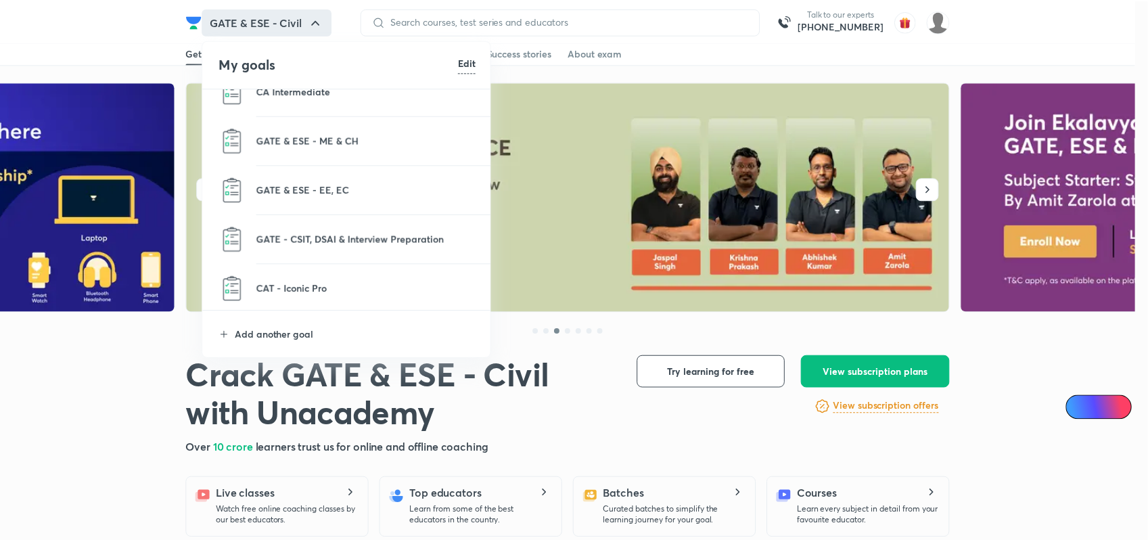
scroll to position [667, 0]
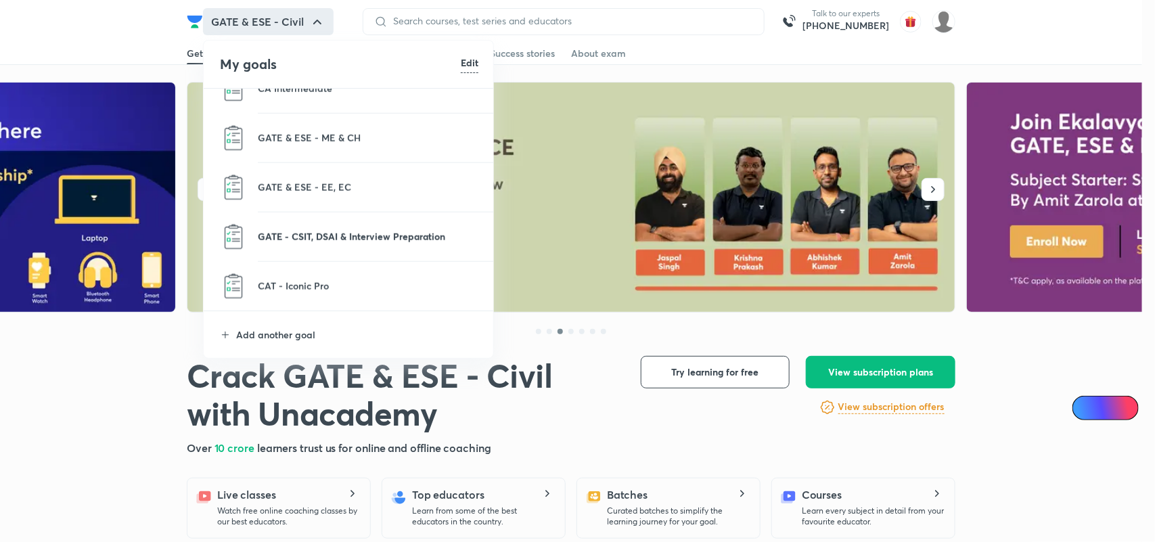
click at [360, 235] on p "GATE - CSIT, DSAI & Interview Preparation" at bounding box center [368, 236] width 221 height 14
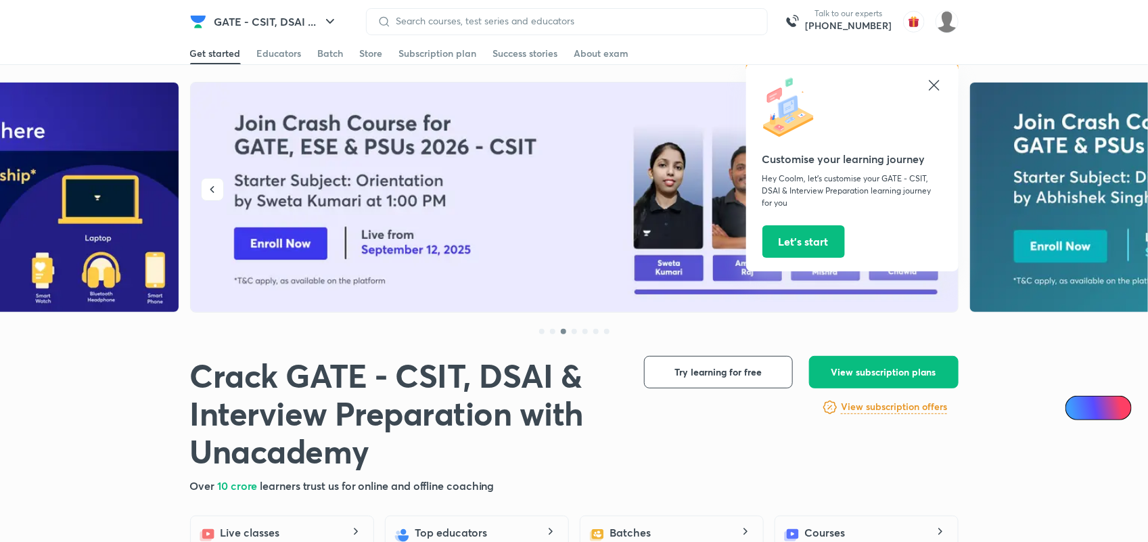
click at [938, 81] on icon at bounding box center [934, 85] width 10 height 10
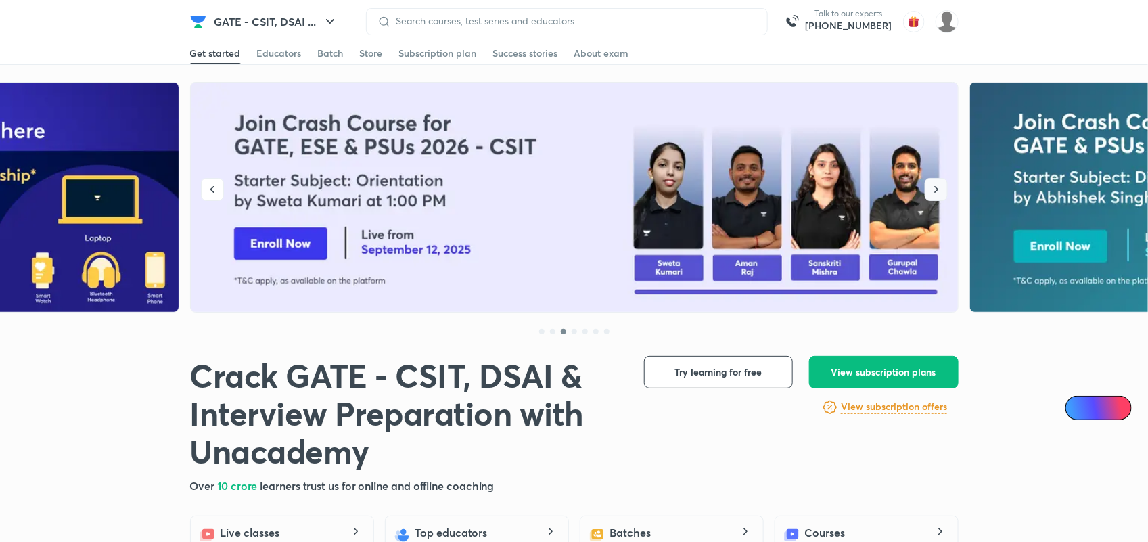
click at [930, 186] on icon "button" at bounding box center [937, 190] width 14 height 14
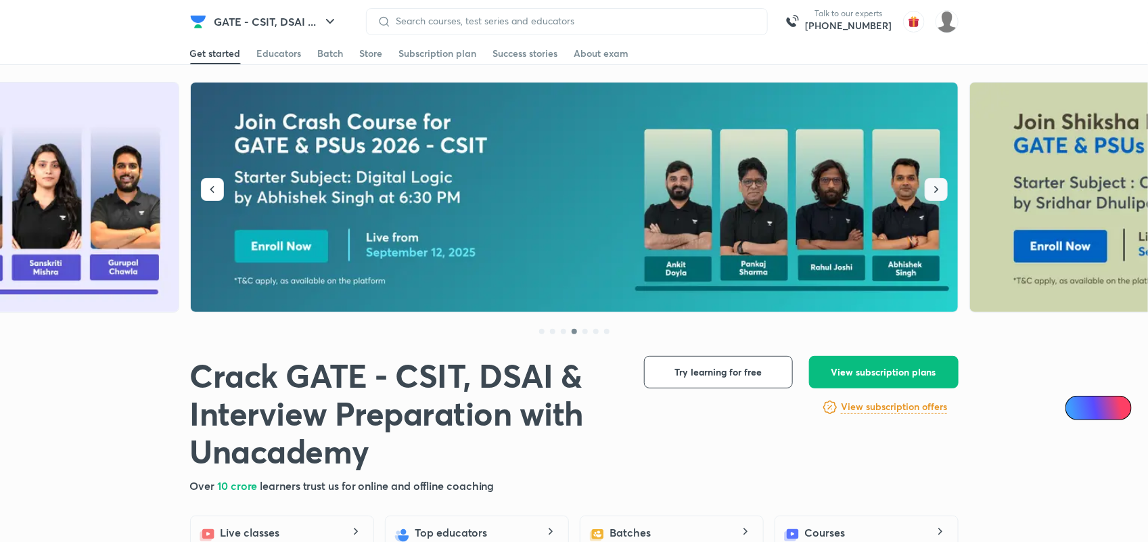
click at [930, 186] on icon "button" at bounding box center [937, 190] width 14 height 14
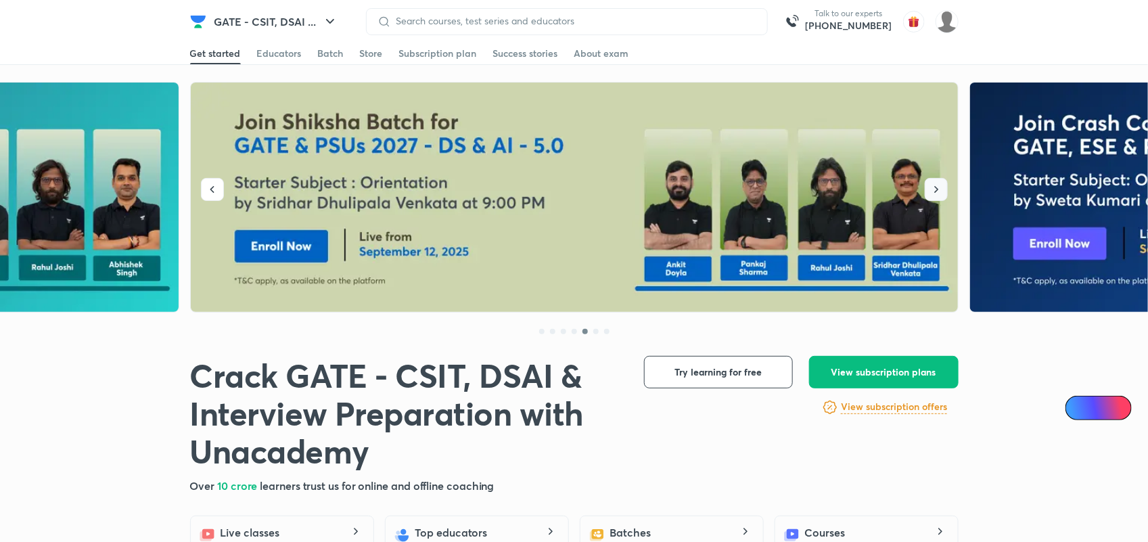
click at [930, 186] on icon "button" at bounding box center [937, 190] width 14 height 14
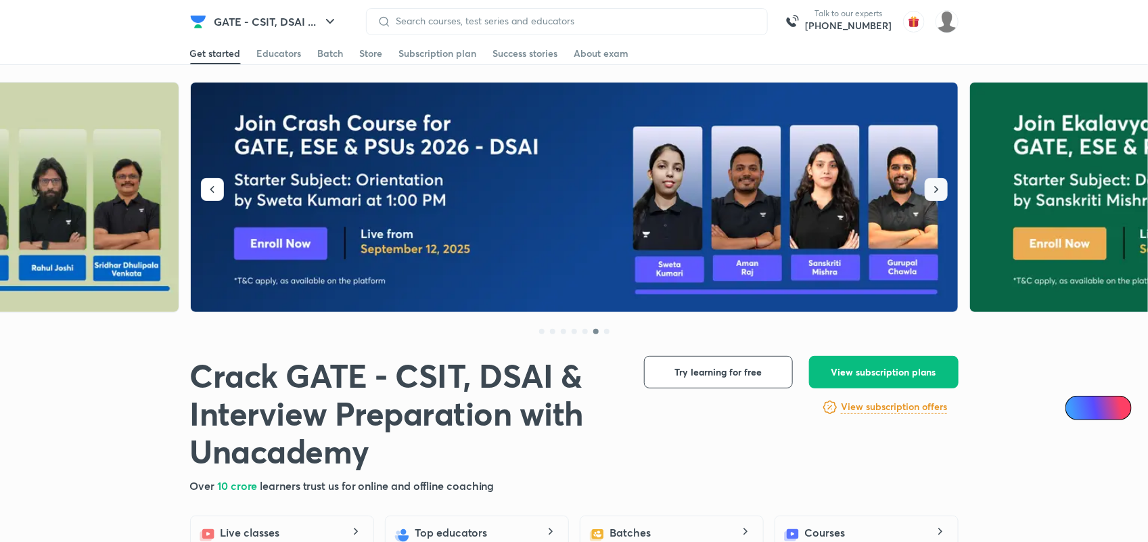
click at [930, 186] on icon "button" at bounding box center [937, 190] width 14 height 14
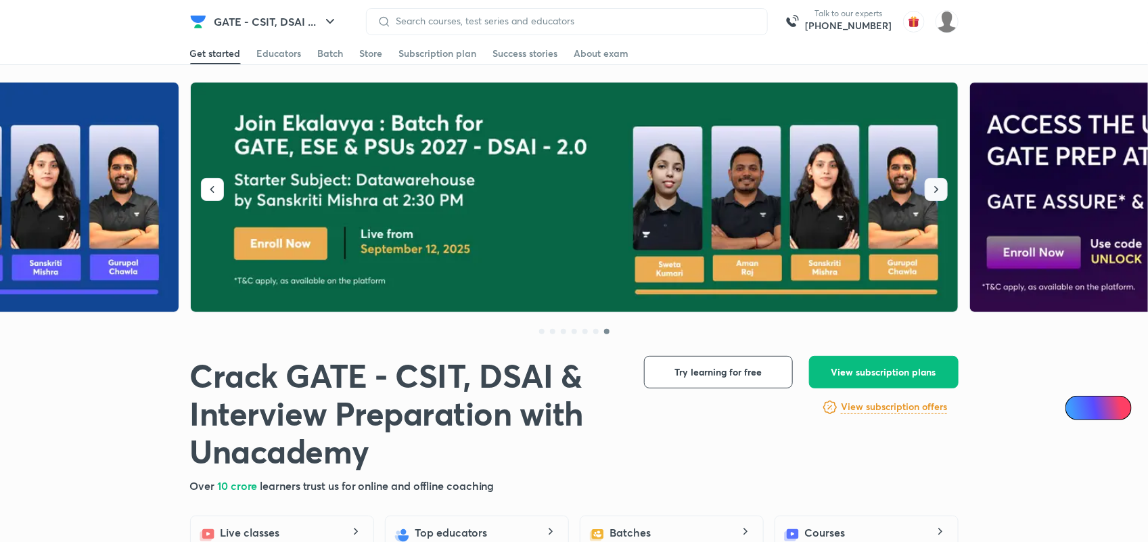
click at [930, 186] on icon "button" at bounding box center [937, 190] width 14 height 14
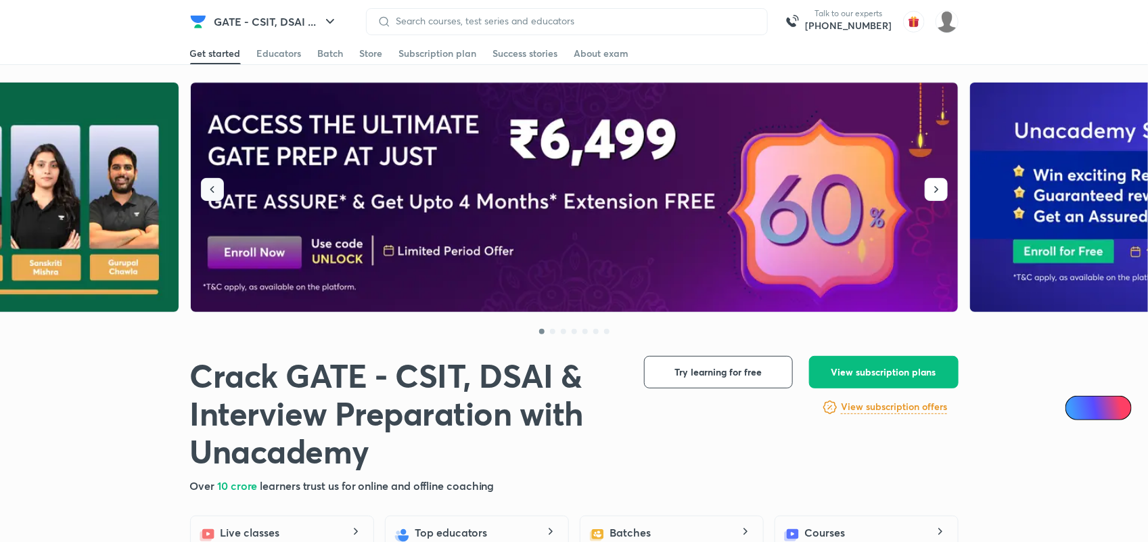
click at [201, 187] on button "button" at bounding box center [212, 189] width 23 height 23
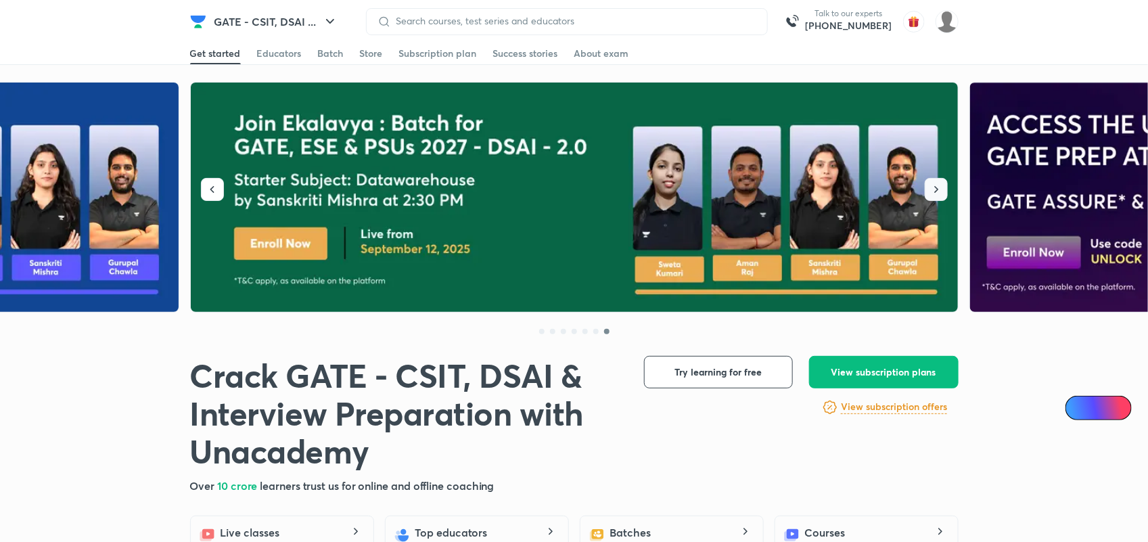
click at [941, 193] on icon "button" at bounding box center [937, 190] width 14 height 14
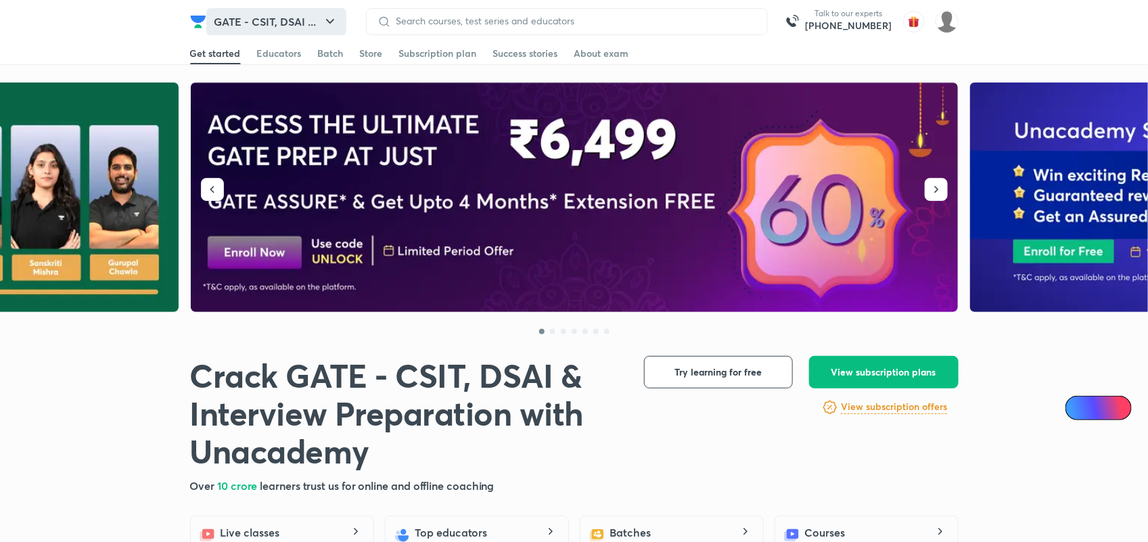
click at [293, 18] on button "GATE - CSIT, DSAI ..." at bounding box center [276, 21] width 140 height 27
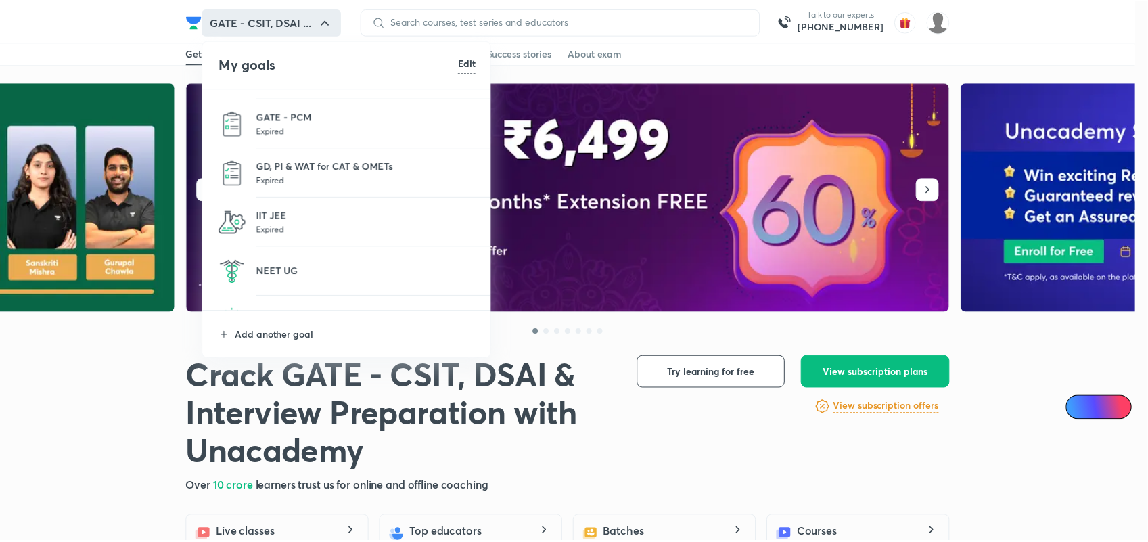
scroll to position [104, 0]
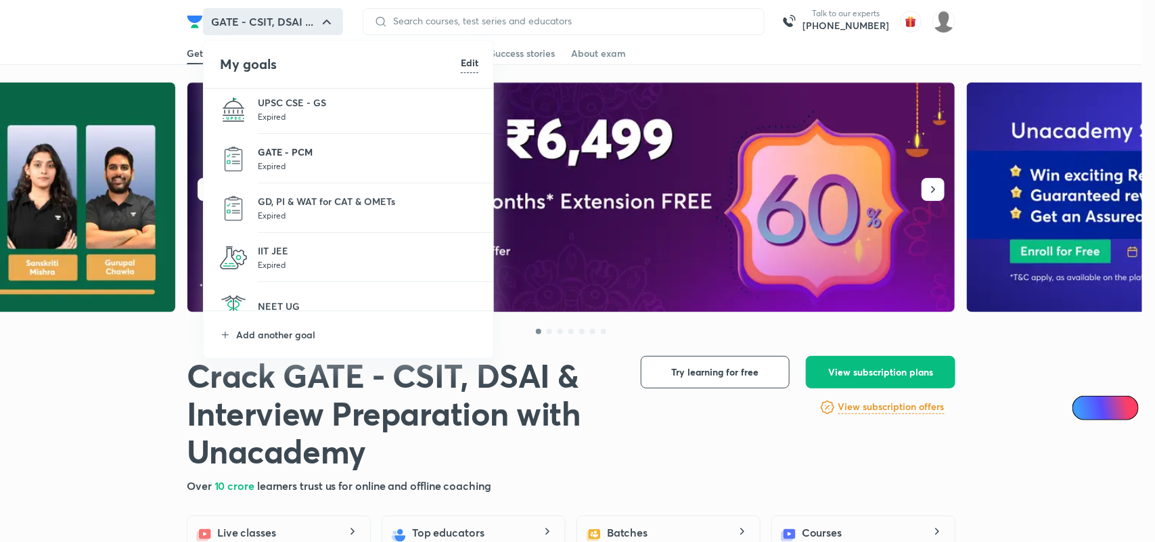
click at [281, 154] on p "GATE - PCM" at bounding box center [368, 152] width 221 height 14
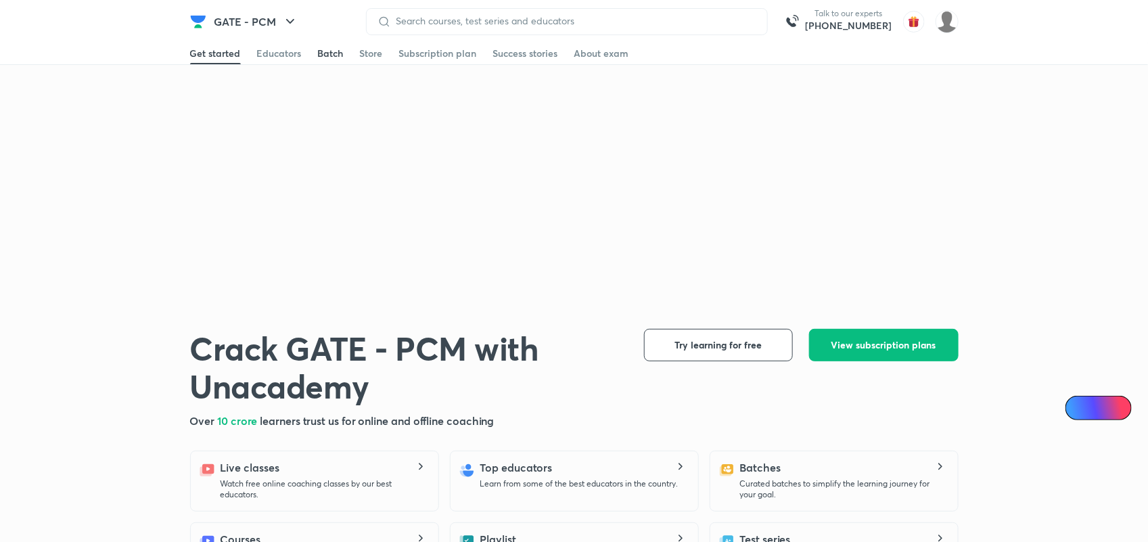
click at [323, 54] on div "Batch" at bounding box center [331, 54] width 26 height 14
click at [333, 53] on div "Batch" at bounding box center [331, 54] width 26 height 14
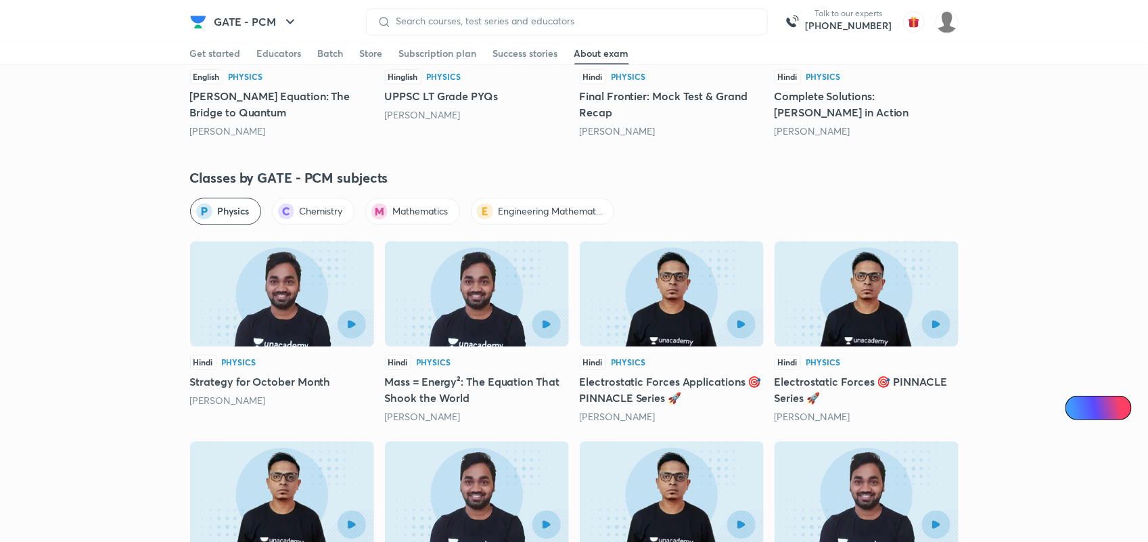
scroll to position [1319, 0]
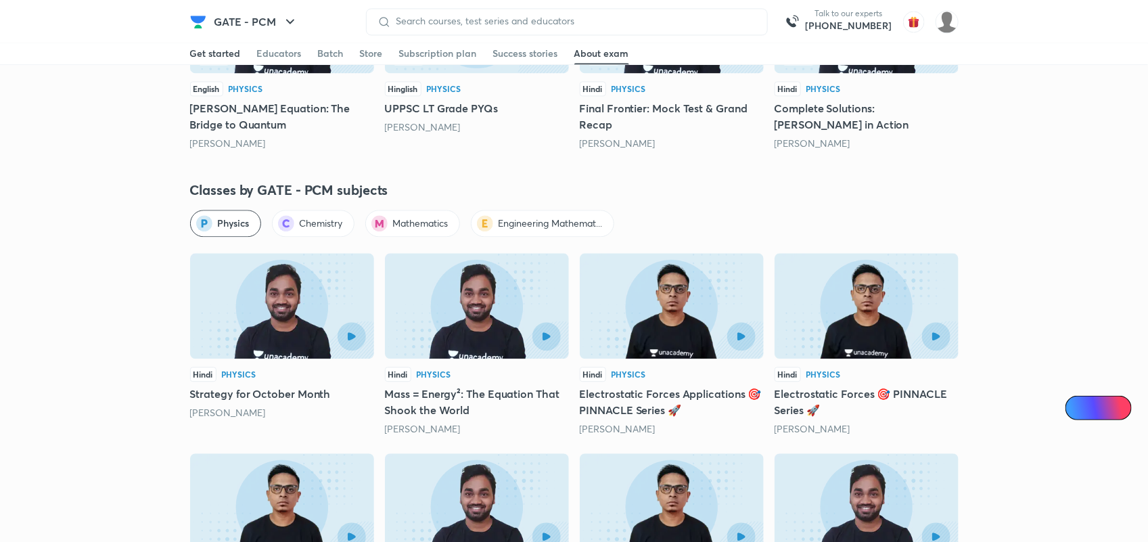
click at [212, 47] on div "Get started" at bounding box center [215, 54] width 51 height 14
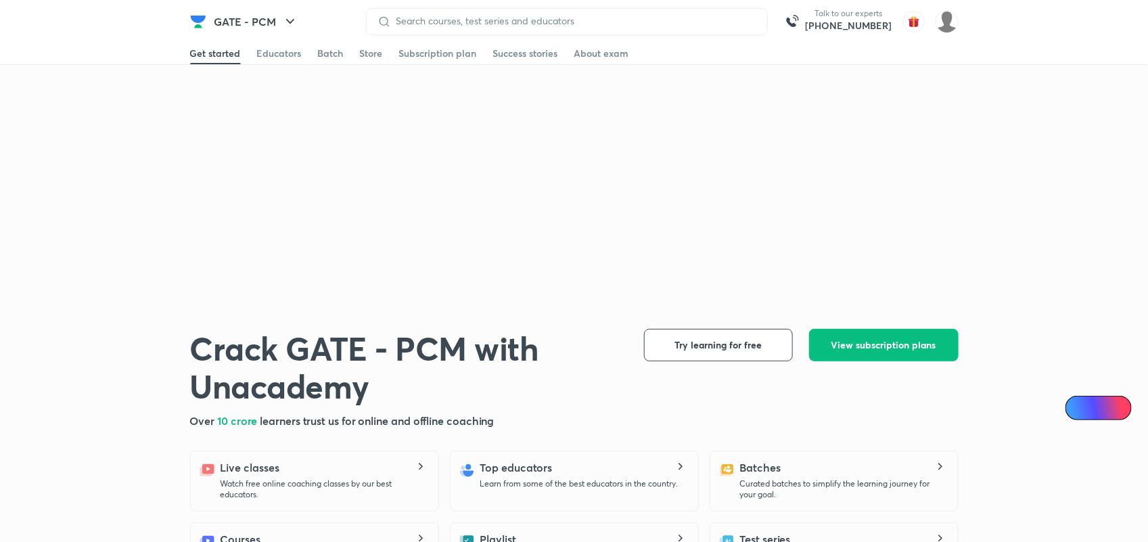
click at [478, 235] on div at bounding box center [574, 197] width 769 height 231
